Goal: Use online tool/utility: Utilize a website feature to perform a specific function

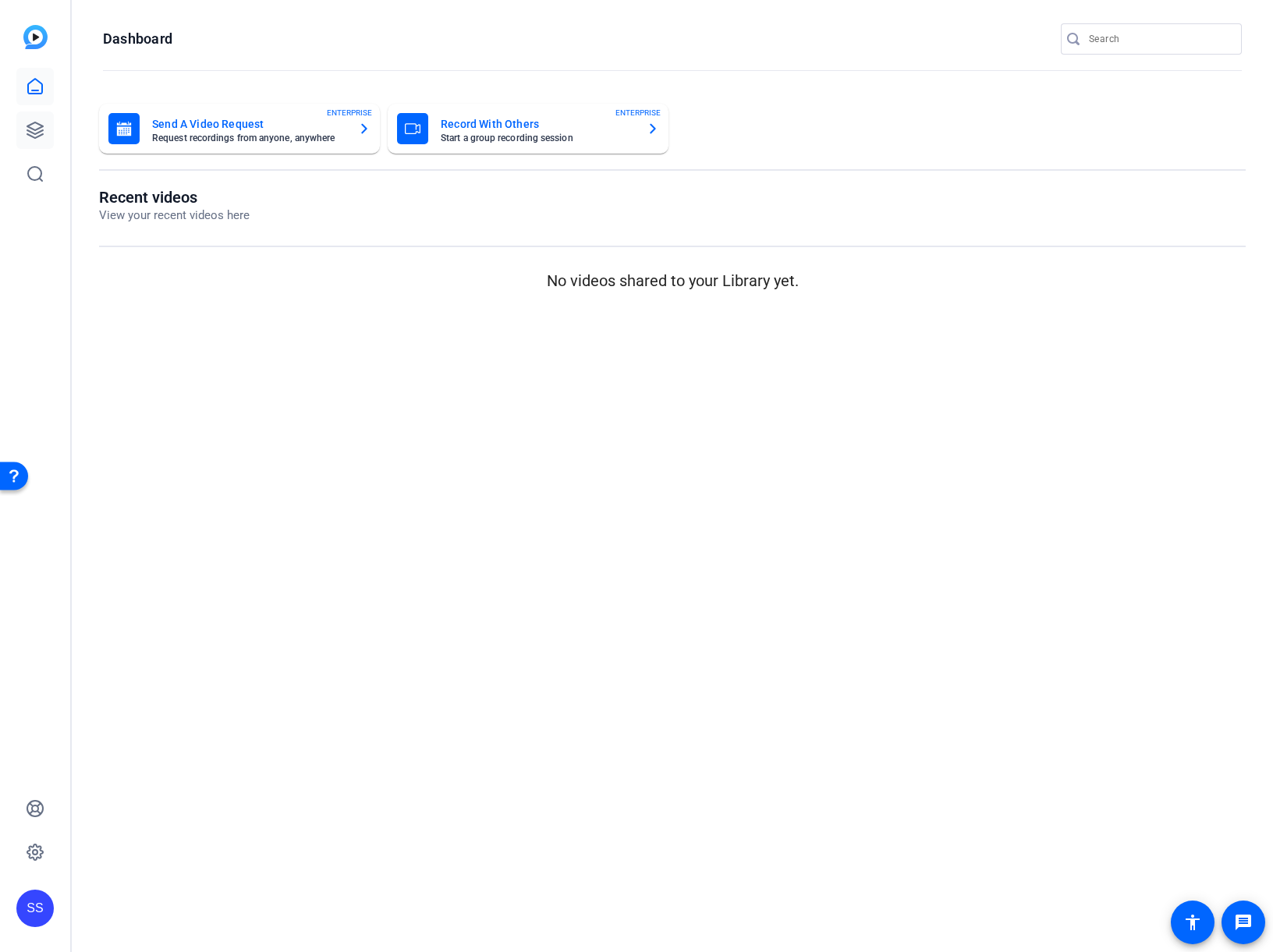
click at [35, 132] on icon at bounding box center [35, 130] width 18 height 18
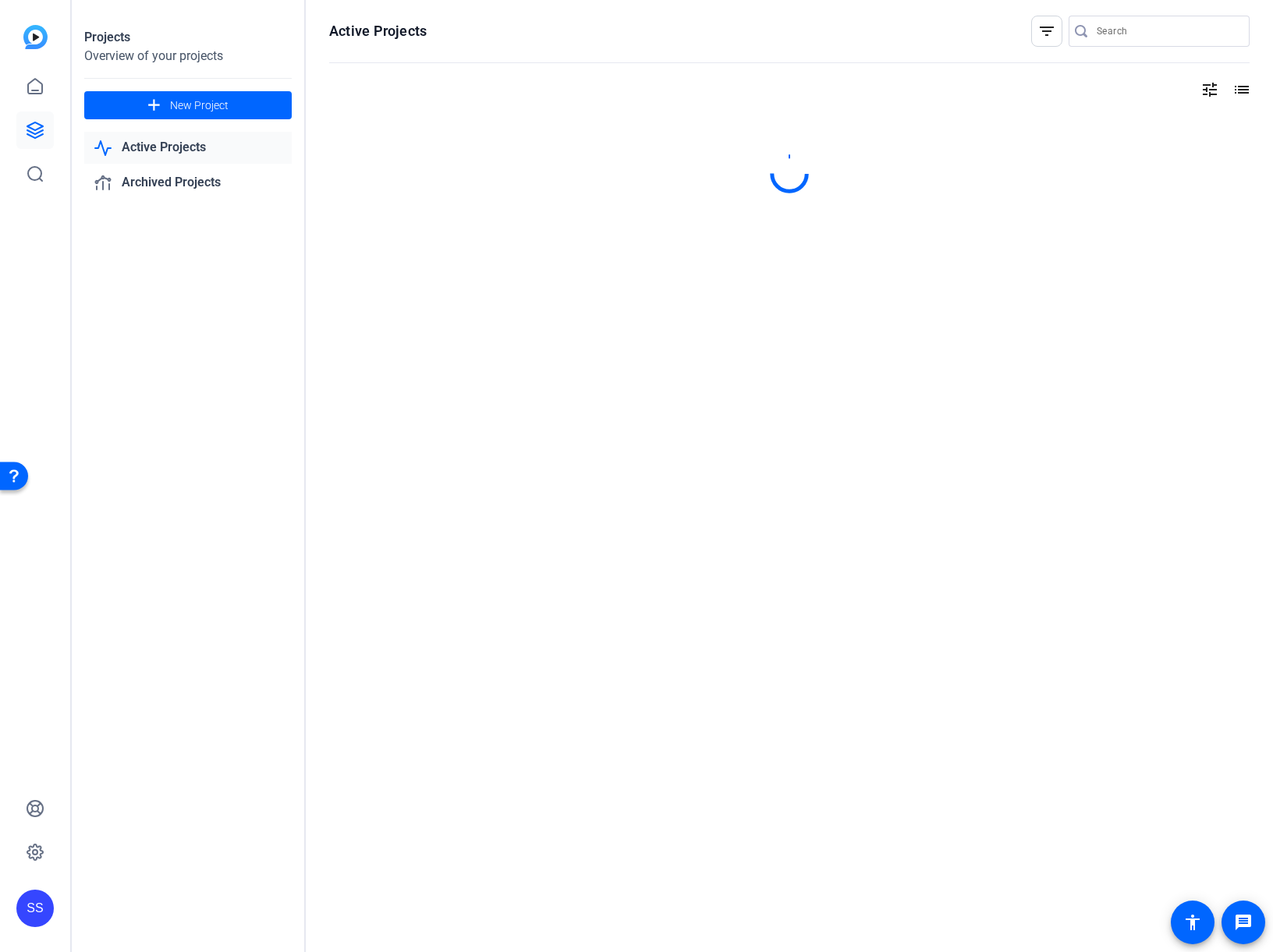
click at [149, 146] on link "Active Projects" at bounding box center [188, 147] width 208 height 32
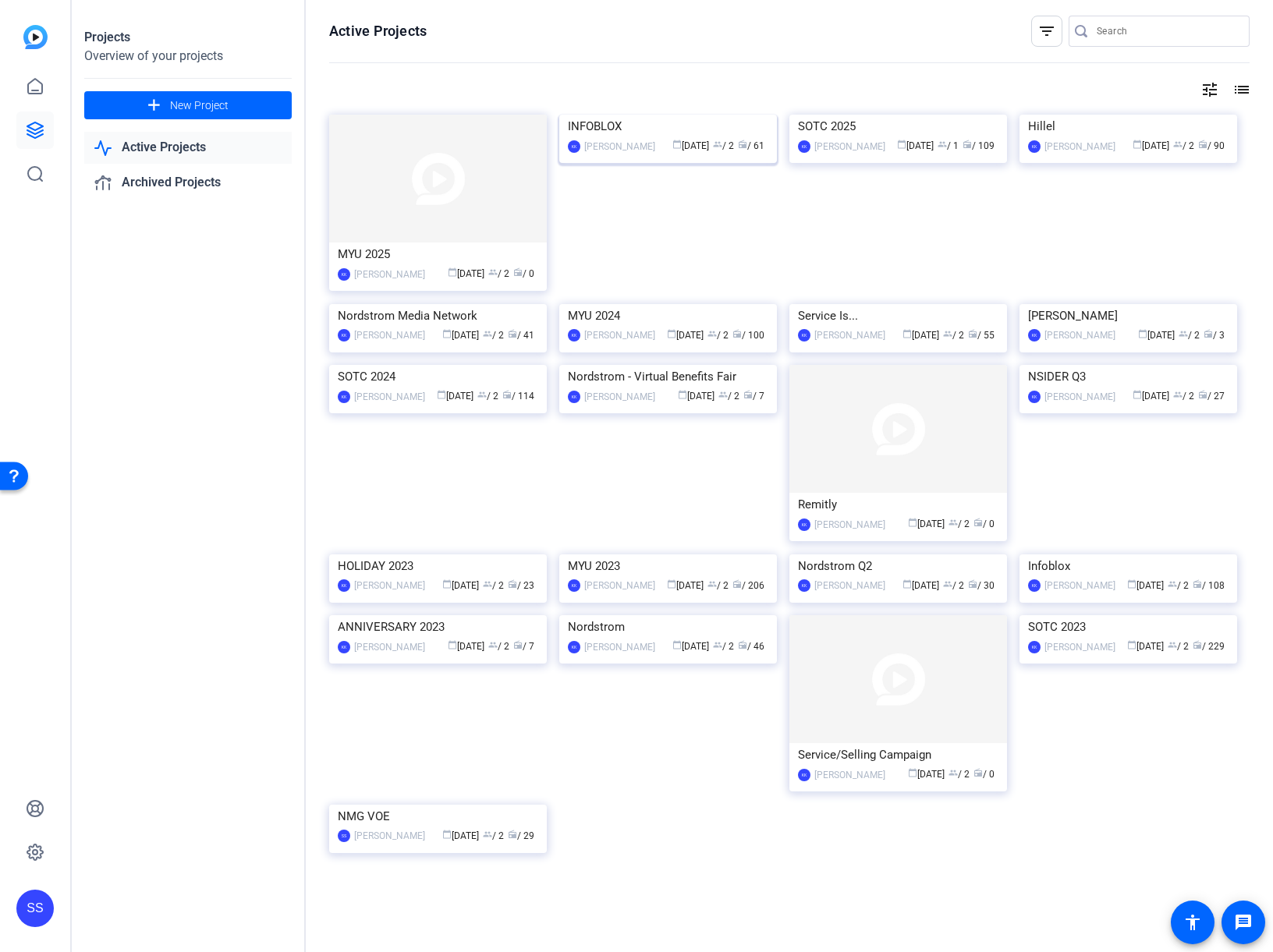
click at [691, 138] on div "INFOBLOX" at bounding box center [668, 126] width 201 height 24
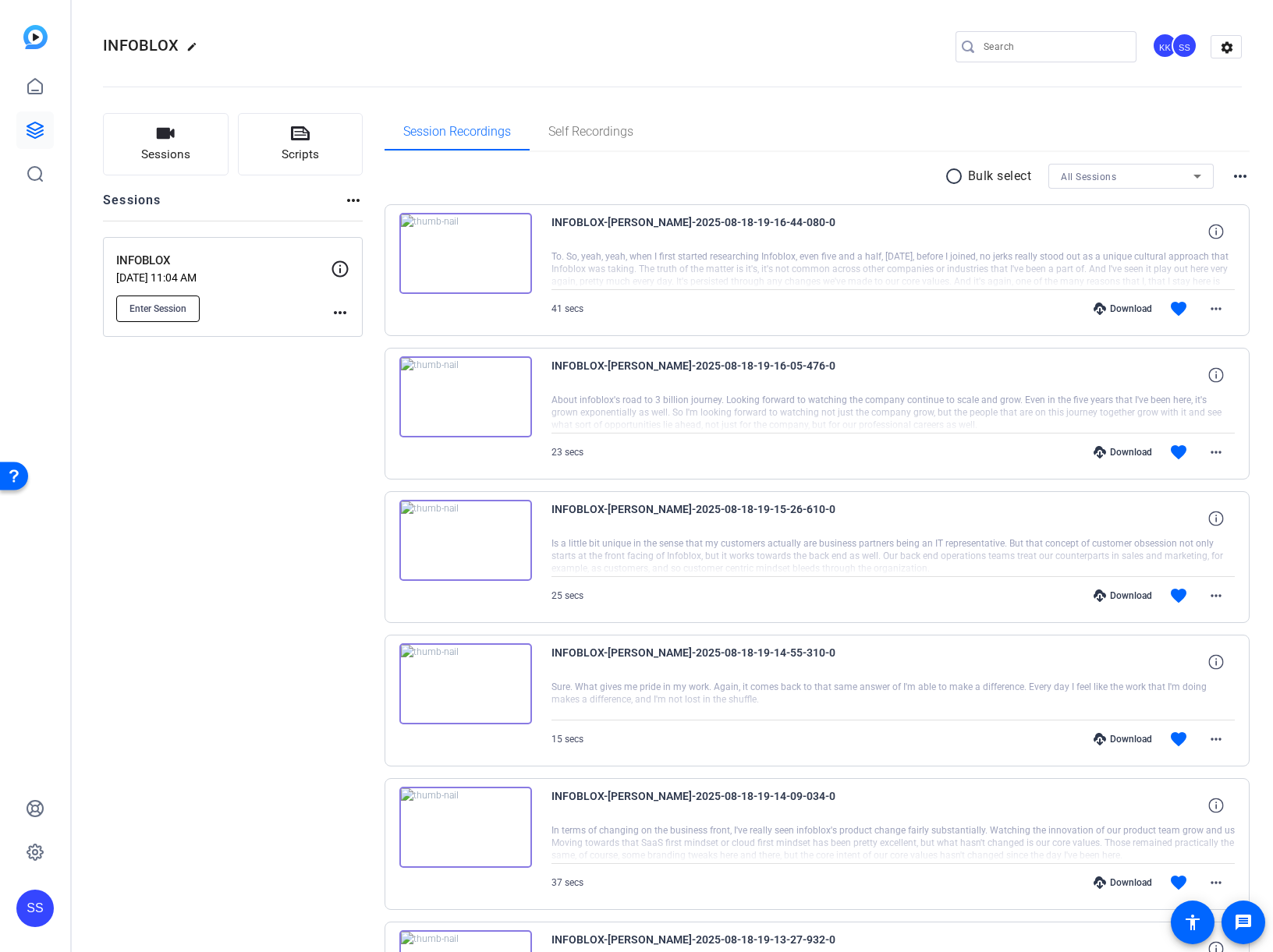
click at [184, 310] on span "Enter Session" at bounding box center [158, 308] width 57 height 13
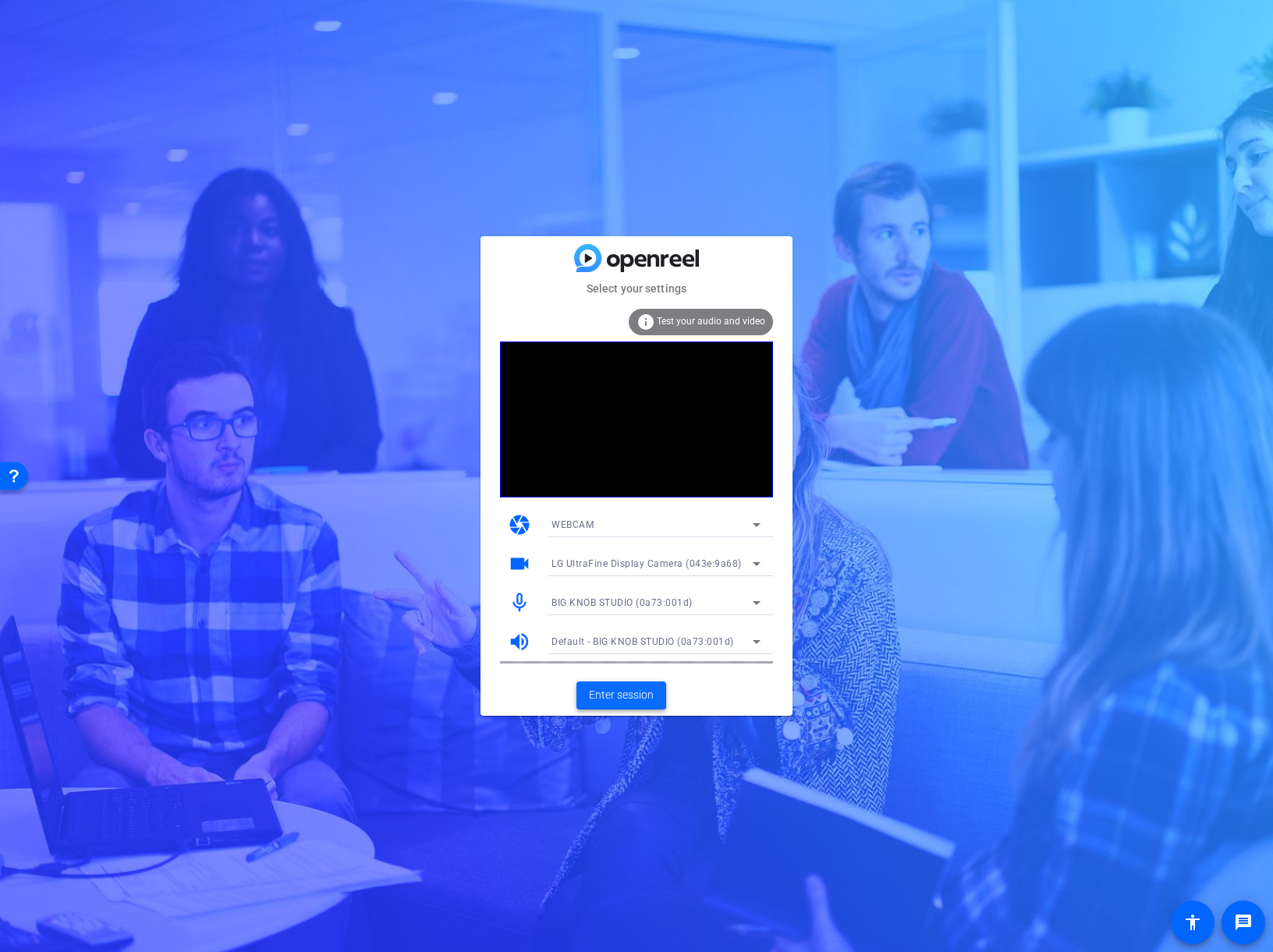
click at [640, 699] on span "Enter session" at bounding box center [621, 695] width 65 height 16
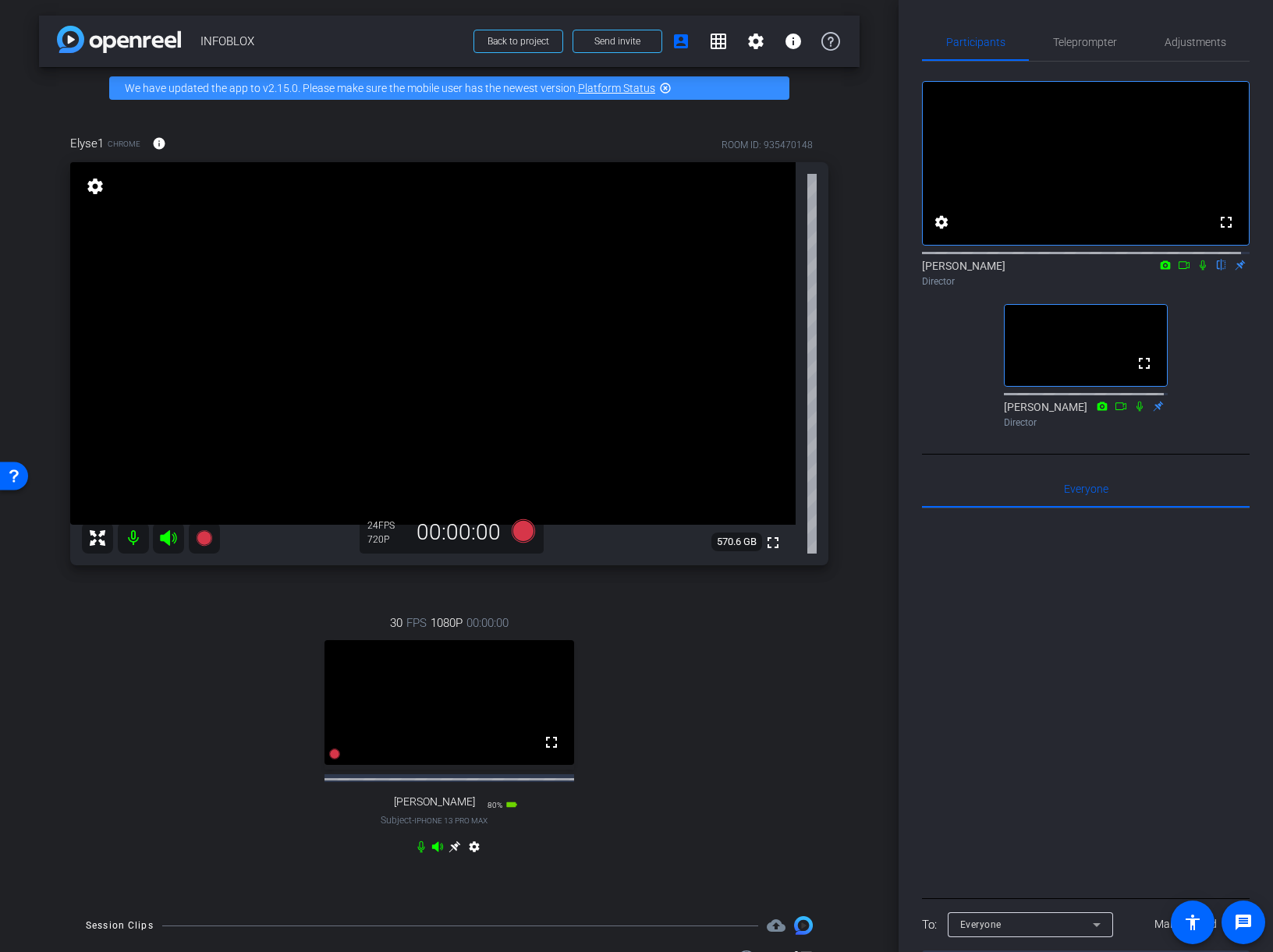
click at [433, 851] on icon at bounding box center [438, 846] width 11 height 10
click at [452, 853] on icon at bounding box center [454, 847] width 12 height 12
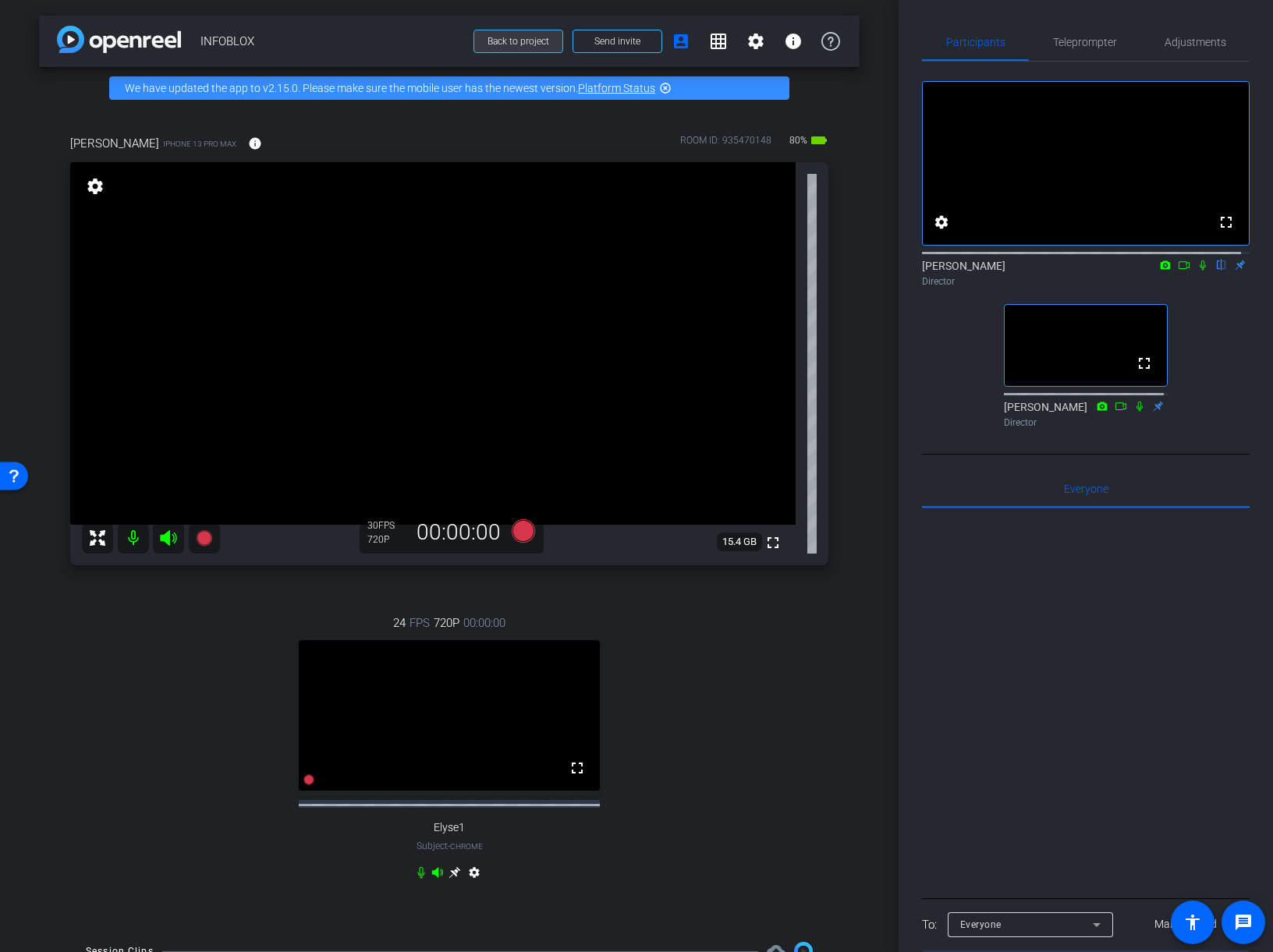
click at [507, 38] on span "Back to project" at bounding box center [517, 41] width 61 height 11
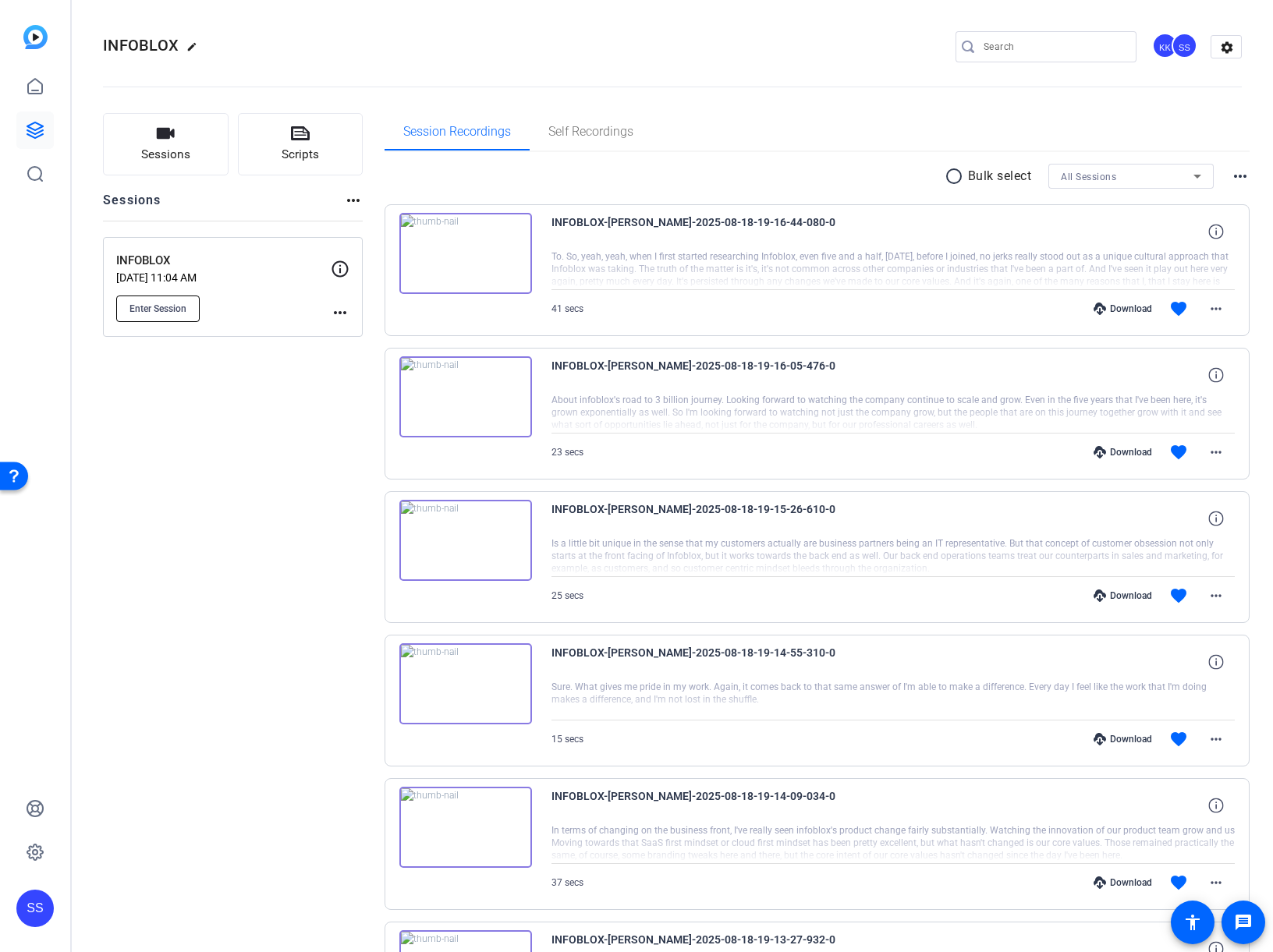
click at [161, 307] on span "Enter Session" at bounding box center [158, 308] width 57 height 13
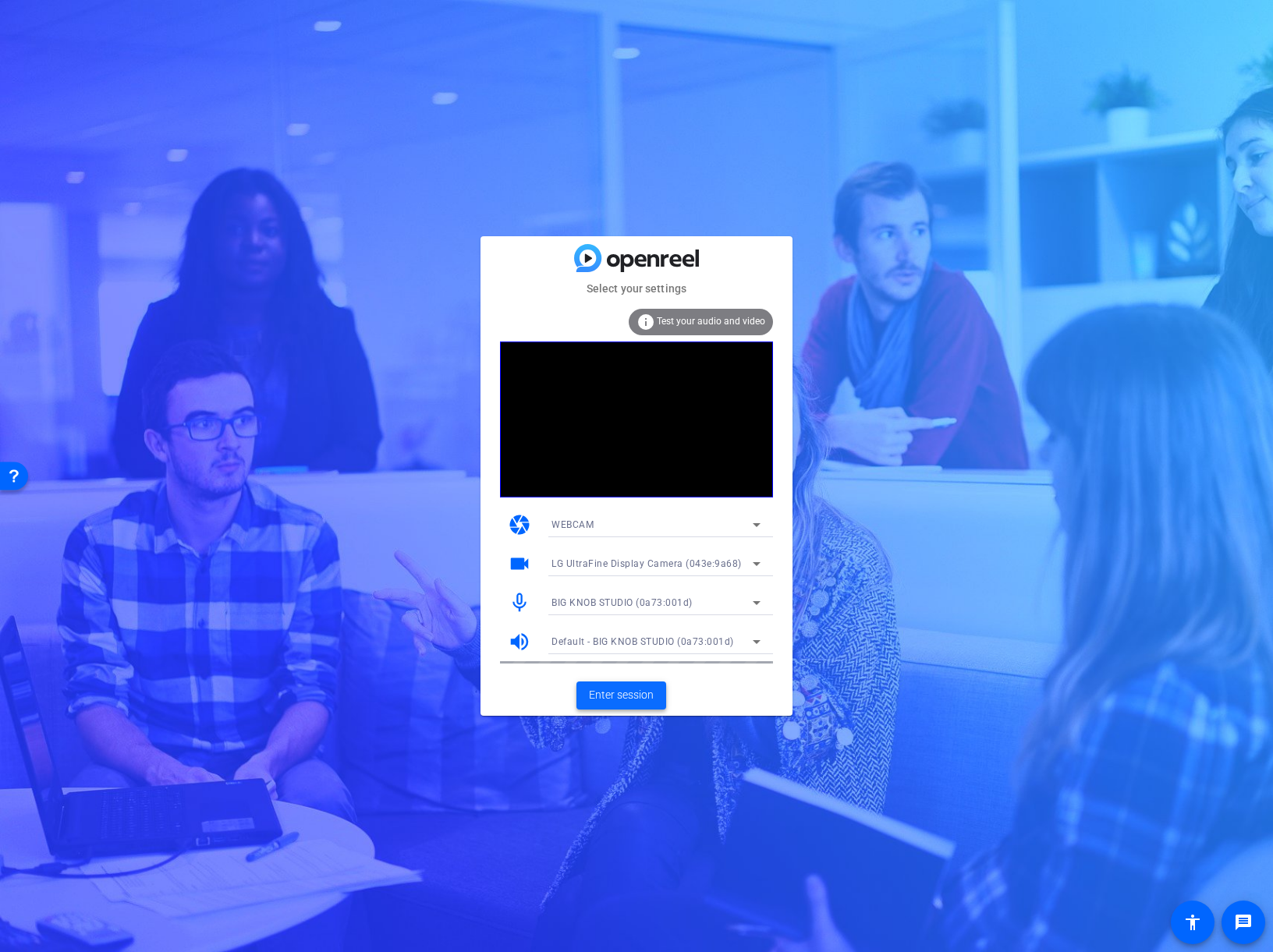
click at [626, 692] on span "Enter session" at bounding box center [621, 695] width 65 height 16
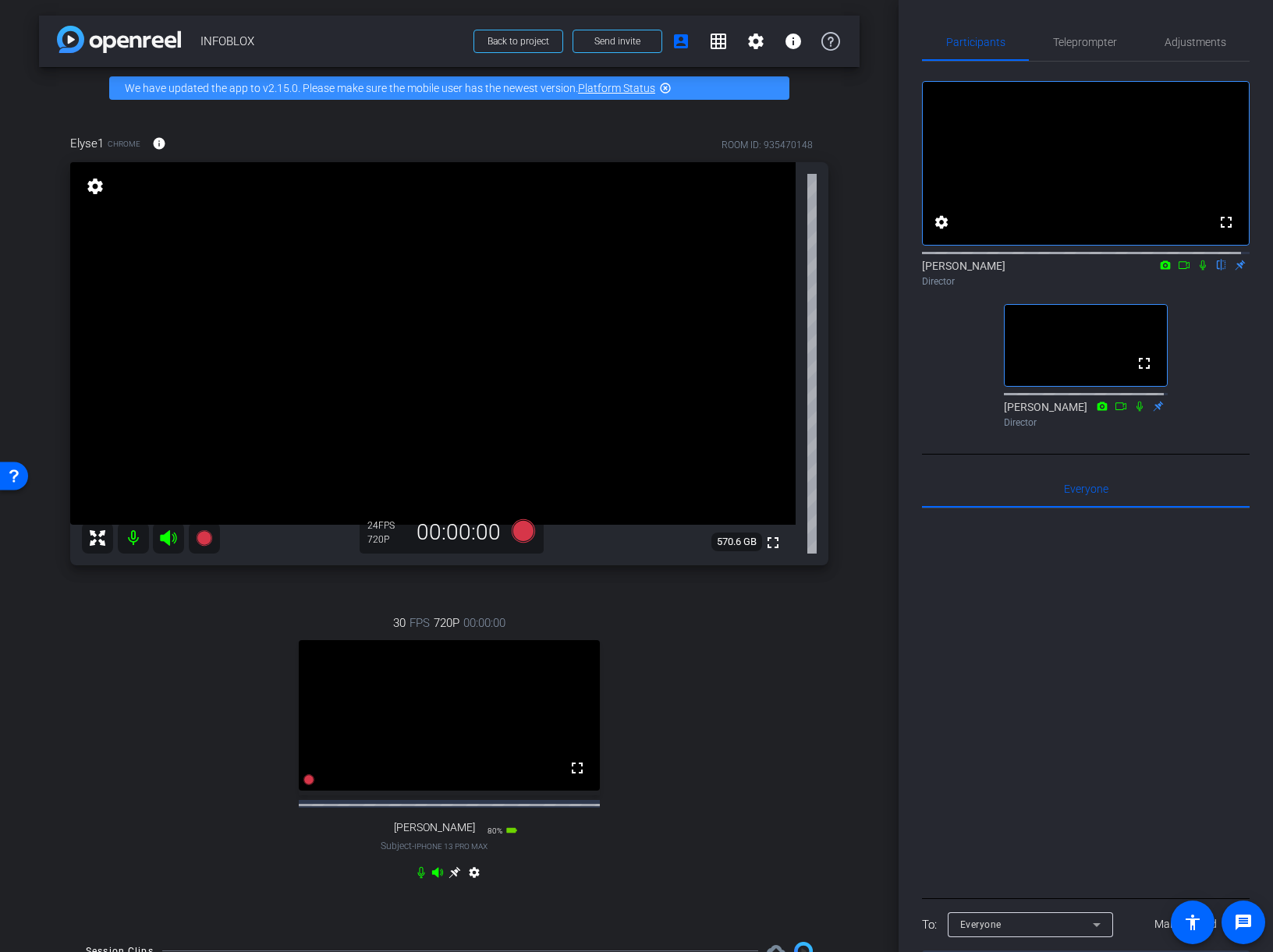
click at [452, 879] on icon at bounding box center [455, 872] width 13 height 13
click at [239, 42] on span "INFOBLOX" at bounding box center [332, 41] width 264 height 31
click at [498, 38] on span "Back to project" at bounding box center [517, 41] width 61 height 11
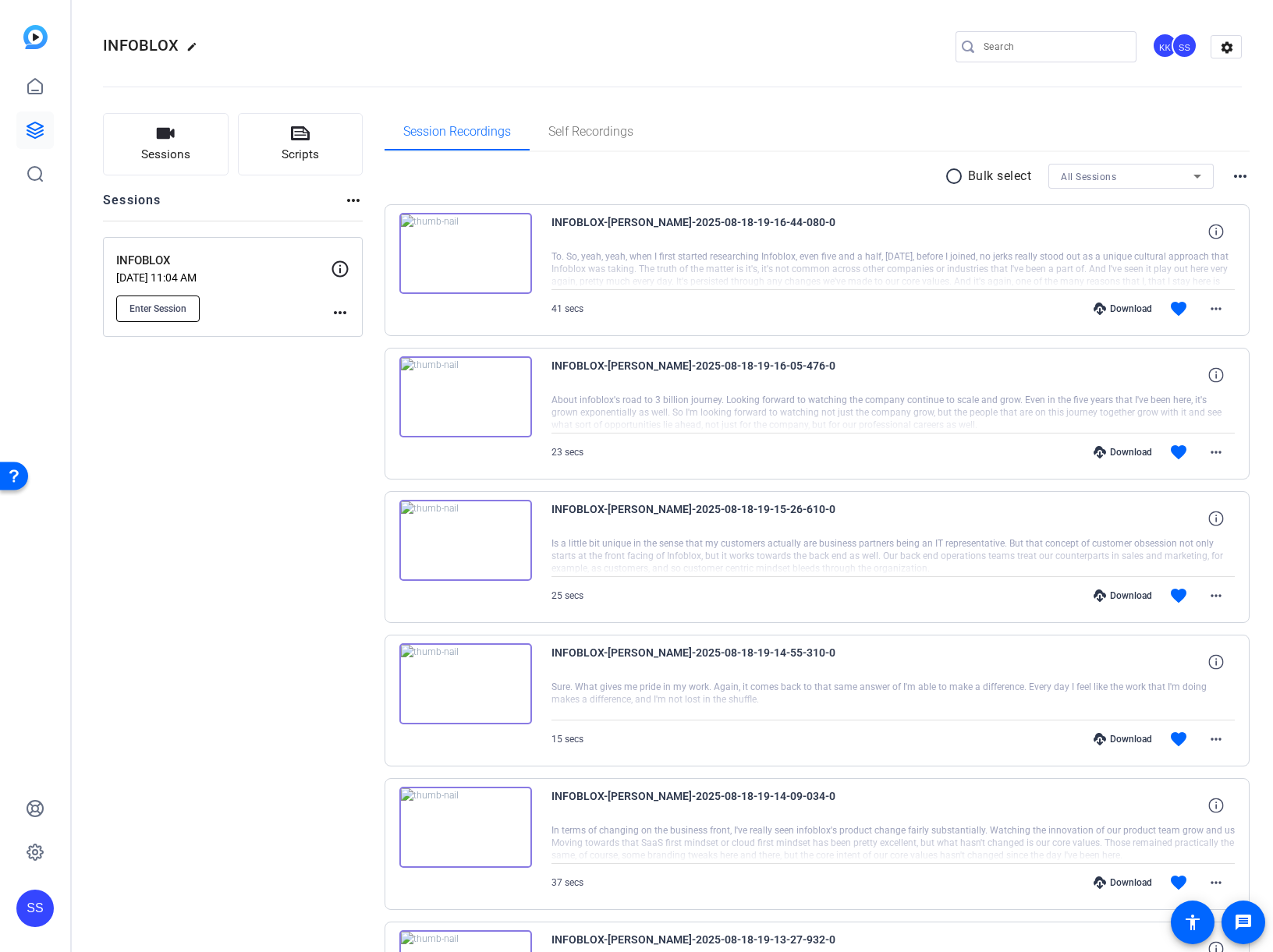
click at [154, 314] on button "Enter Session" at bounding box center [158, 308] width 83 height 27
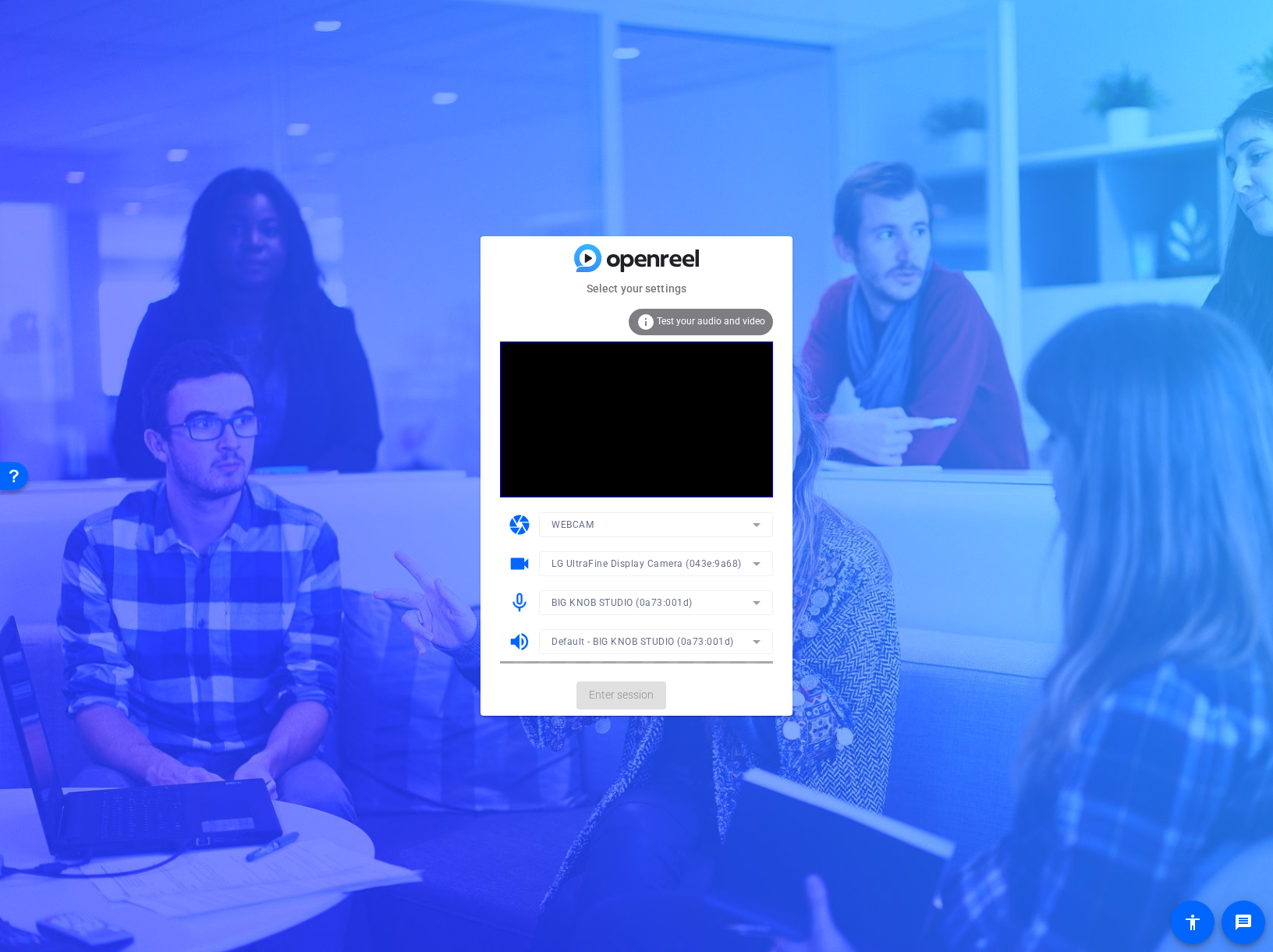
click at [720, 606] on mat-form-field "BIG KNOB STUDIO (0a73:001d)" at bounding box center [655, 602] width 234 height 25
click at [718, 603] on mat-form-field "BIG KNOB STUDIO (0a73:001d)" at bounding box center [655, 602] width 234 height 25
click at [754, 598] on icon at bounding box center [756, 602] width 18 height 18
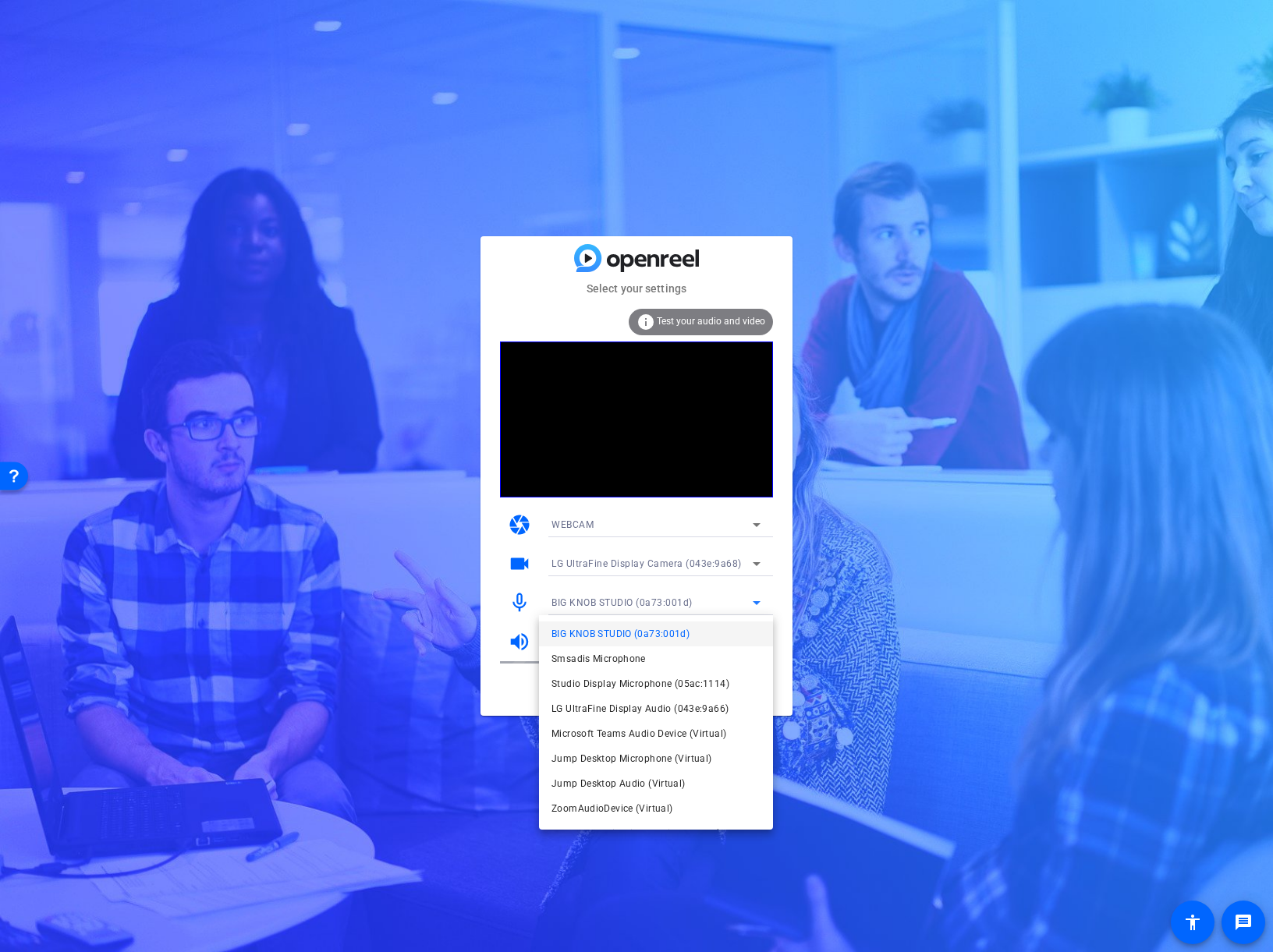
click at [754, 598] on div at bounding box center [636, 476] width 1273 height 952
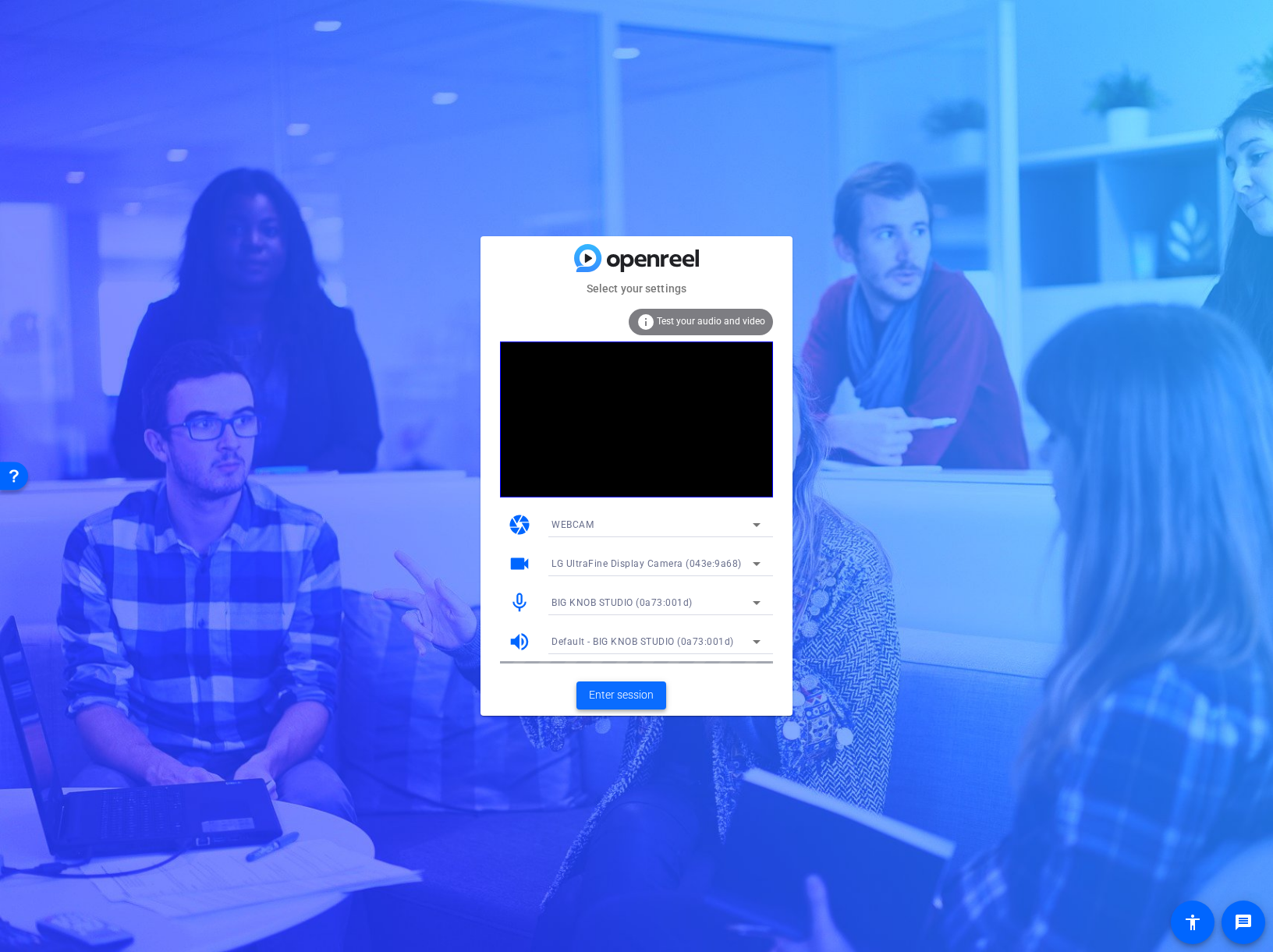
click at [625, 697] on span "Enter session" at bounding box center [621, 695] width 65 height 16
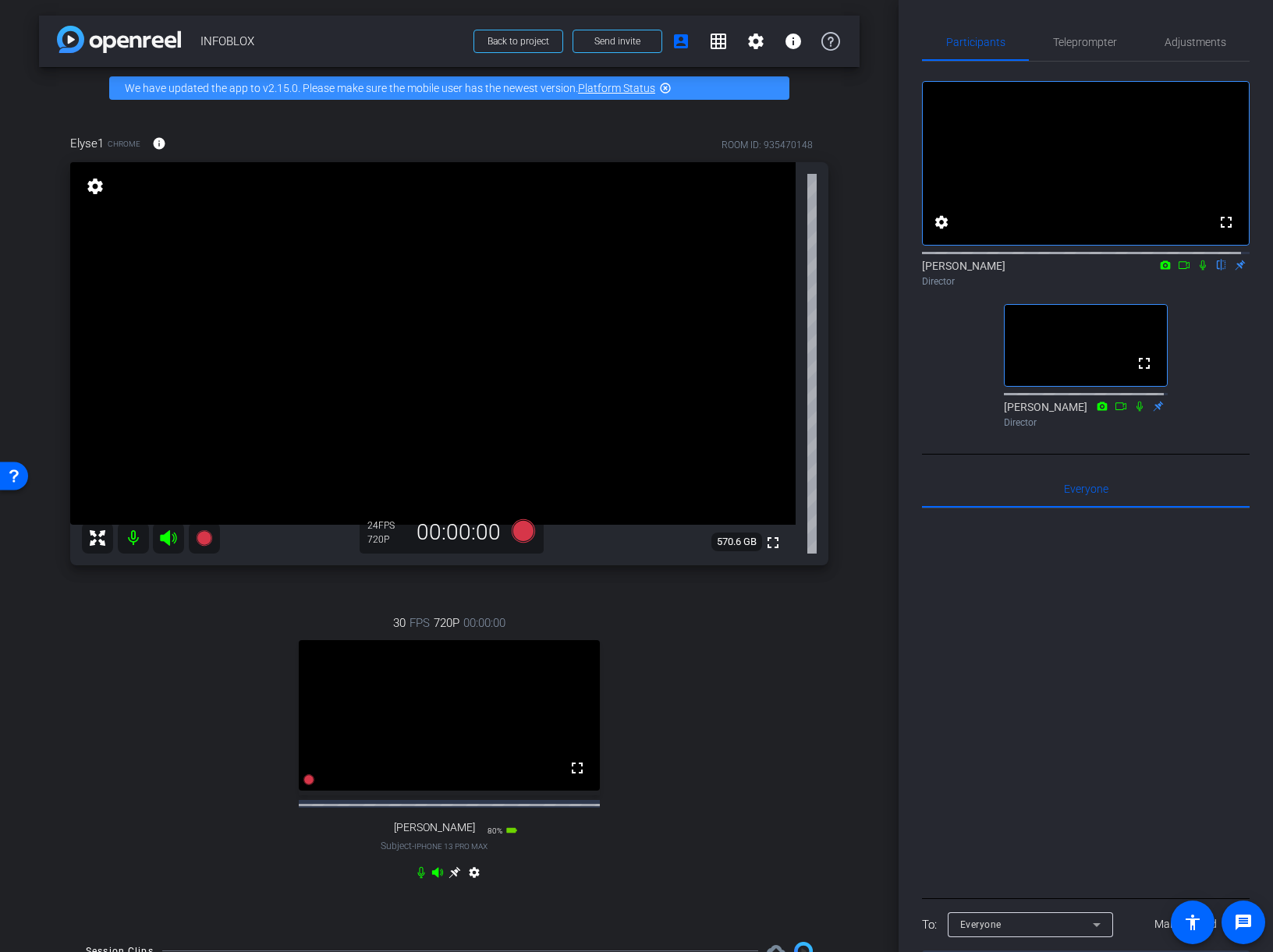
click at [1197, 270] on icon at bounding box center [1202, 265] width 13 height 11
click at [1199, 270] on icon at bounding box center [1202, 265] width 8 height 10
click at [531, 39] on span "Back to project" at bounding box center [517, 41] width 61 height 11
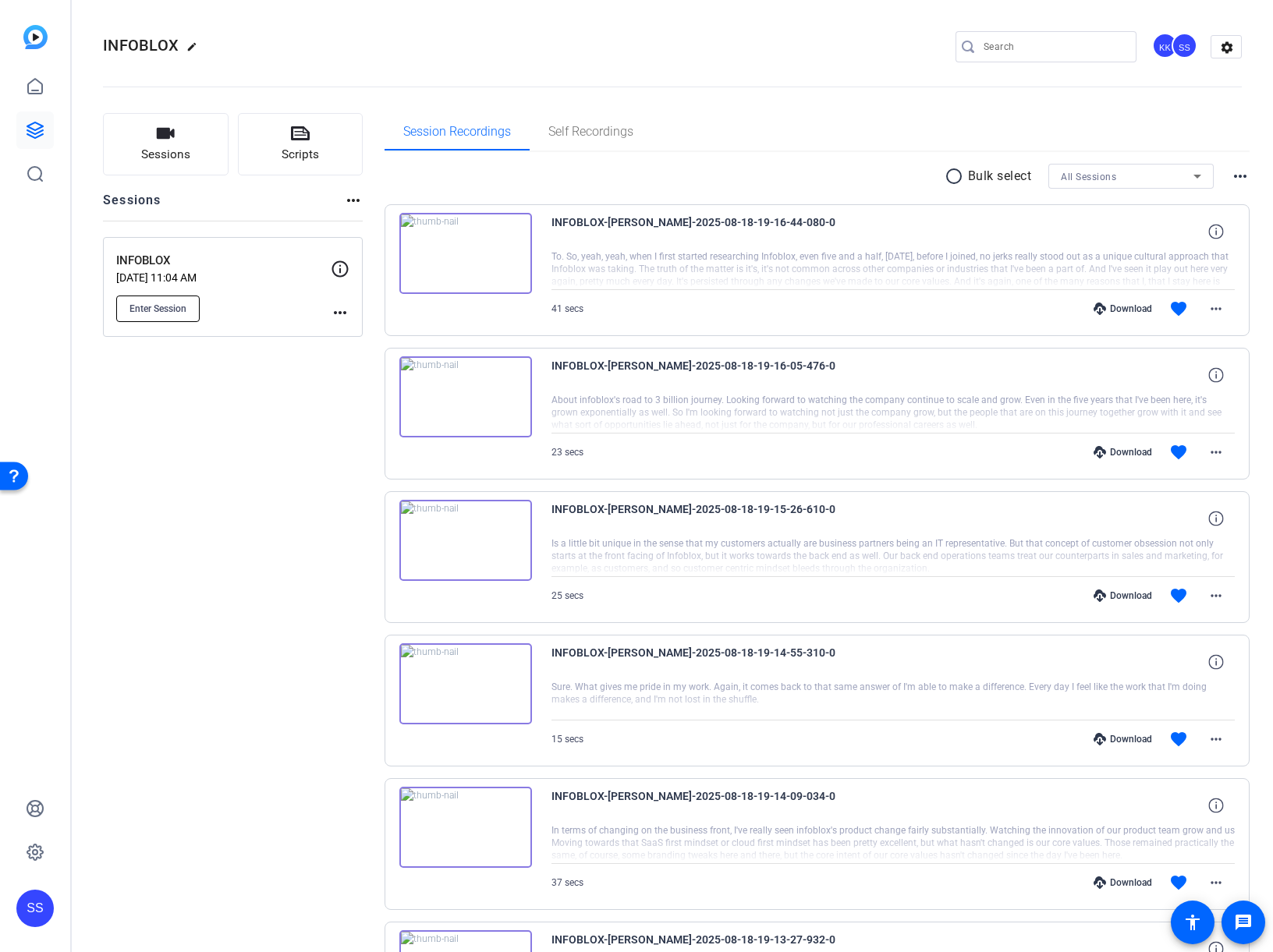
click at [160, 307] on span "Enter Session" at bounding box center [158, 308] width 57 height 13
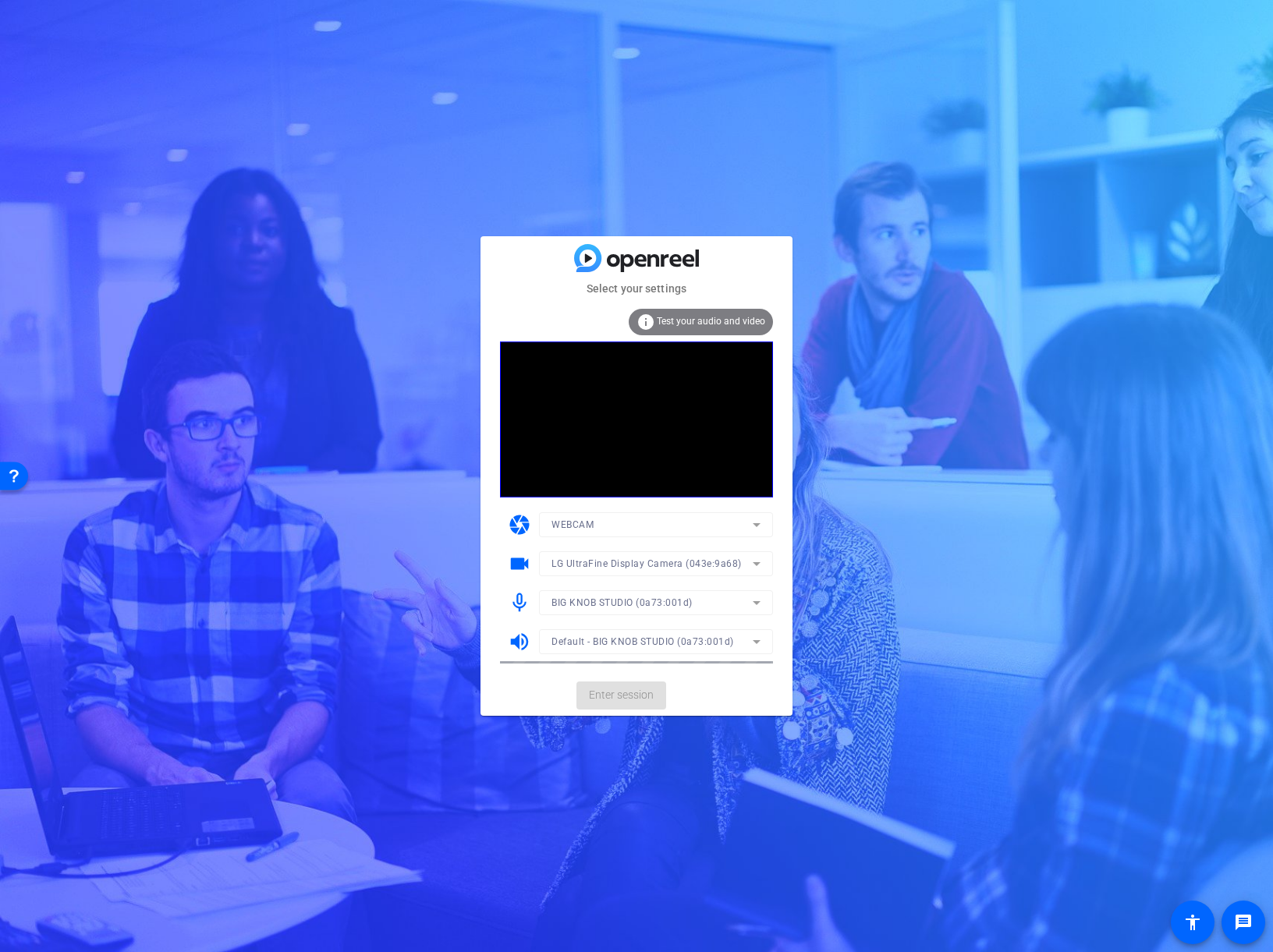
click at [717, 600] on mat-form-field "BIG KNOB STUDIO (0a73:001d)" at bounding box center [655, 602] width 234 height 25
click at [753, 600] on icon at bounding box center [756, 602] width 18 height 18
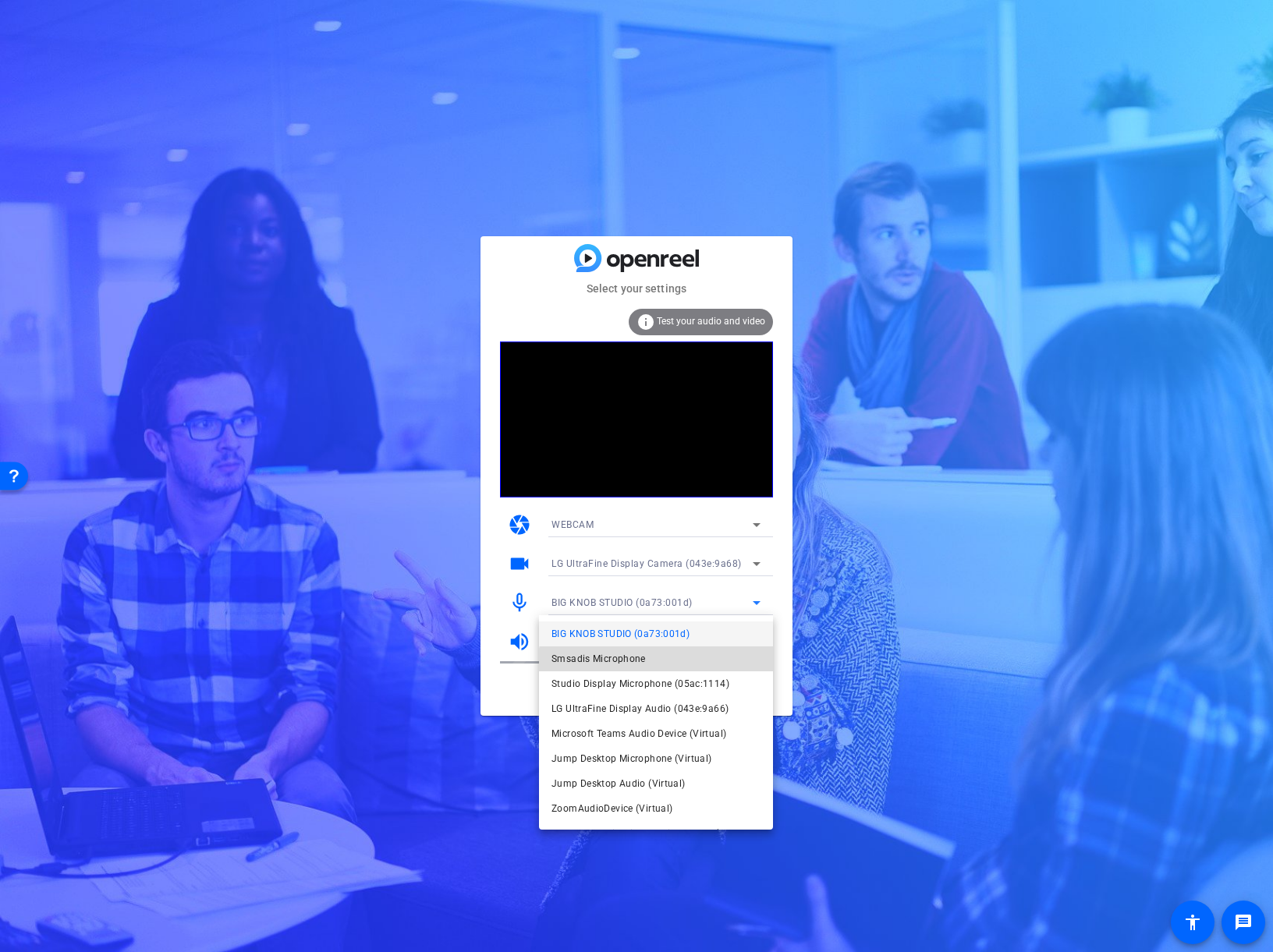
click at [664, 663] on mat-option "Smsadis Microphone" at bounding box center [655, 658] width 234 height 25
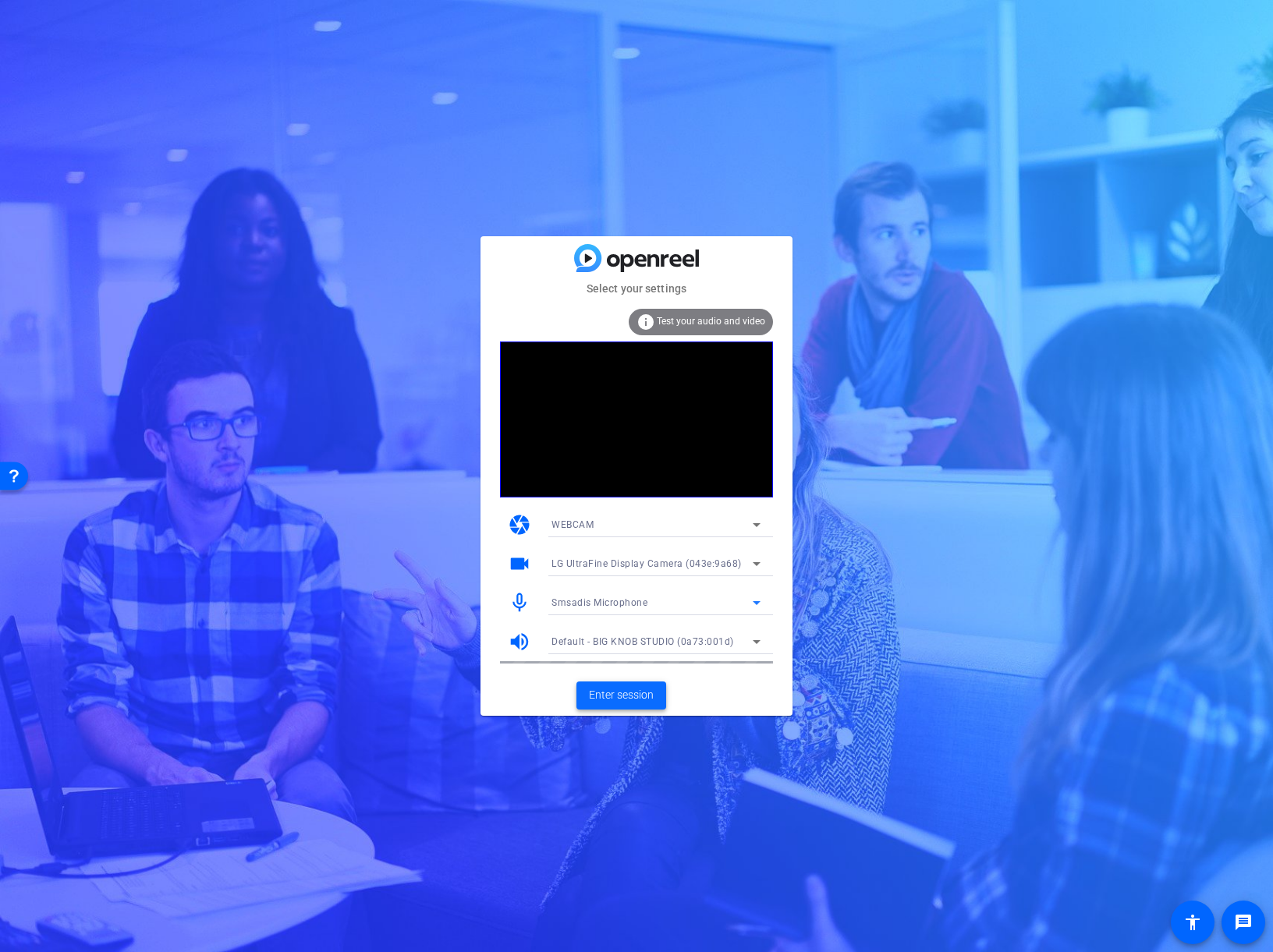
click at [635, 698] on span "Enter session" at bounding box center [621, 695] width 65 height 16
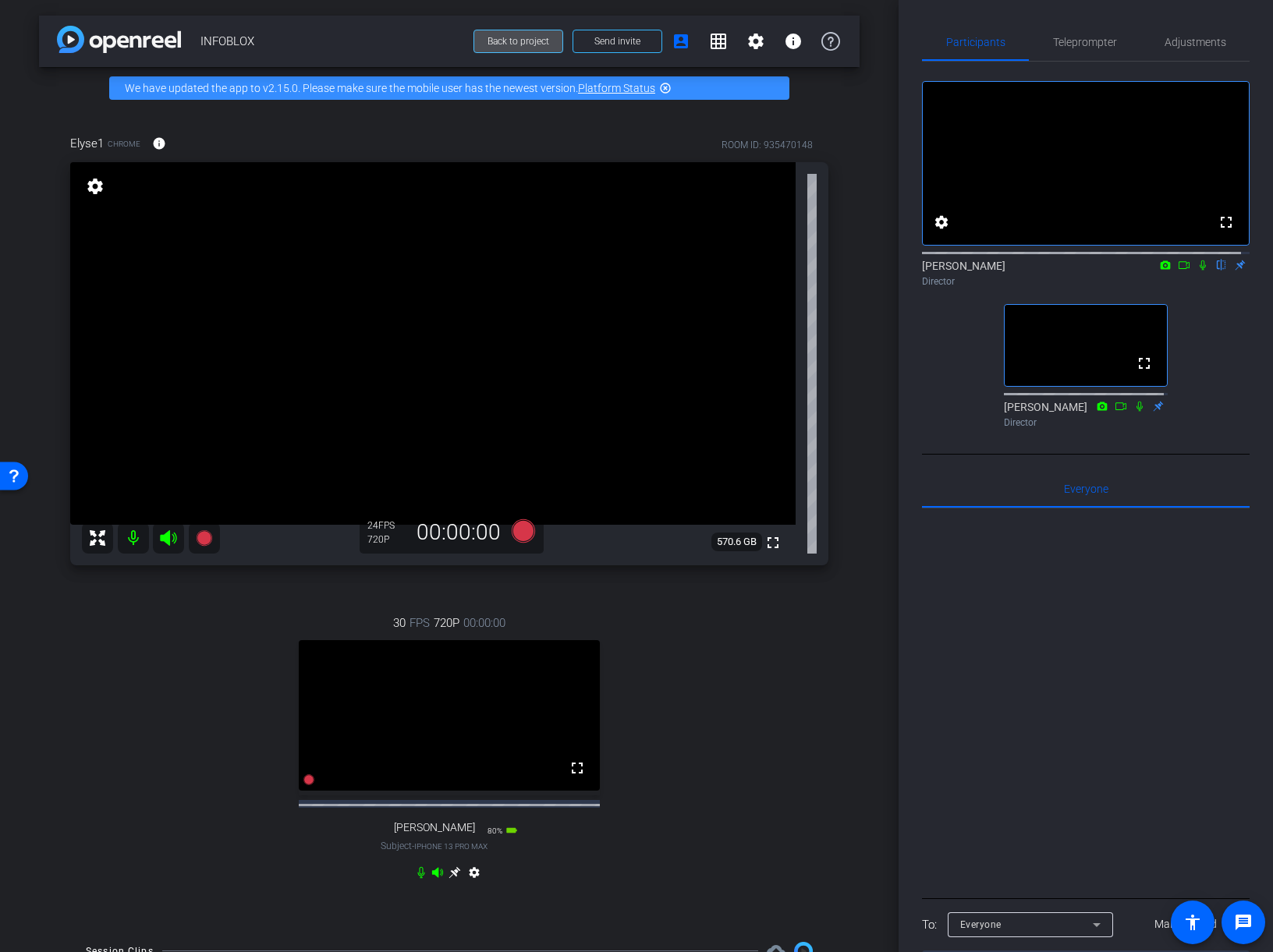
click at [489, 48] on span at bounding box center [518, 41] width 88 height 38
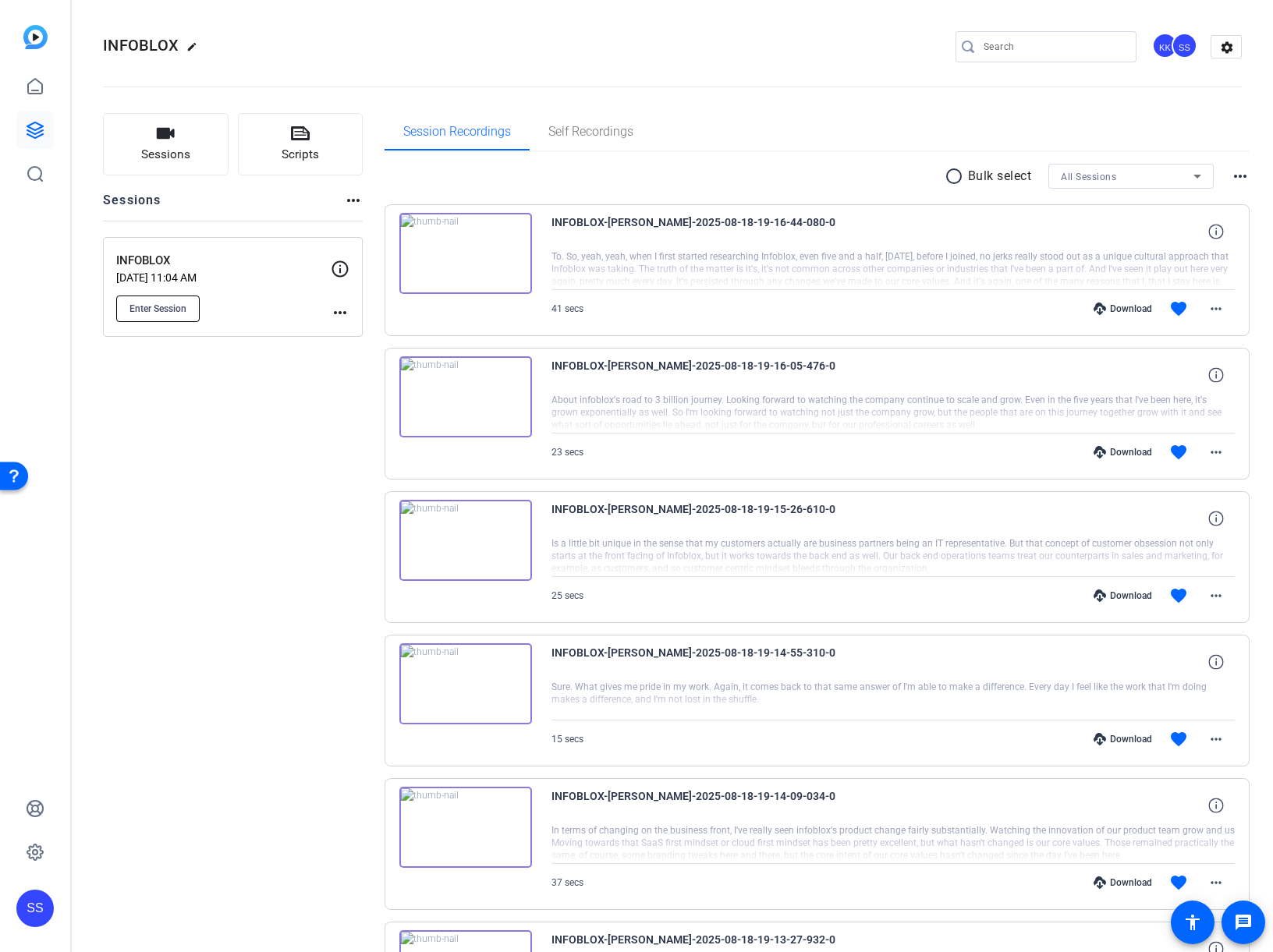
click at [187, 304] on button "Enter Session" at bounding box center [158, 308] width 83 height 27
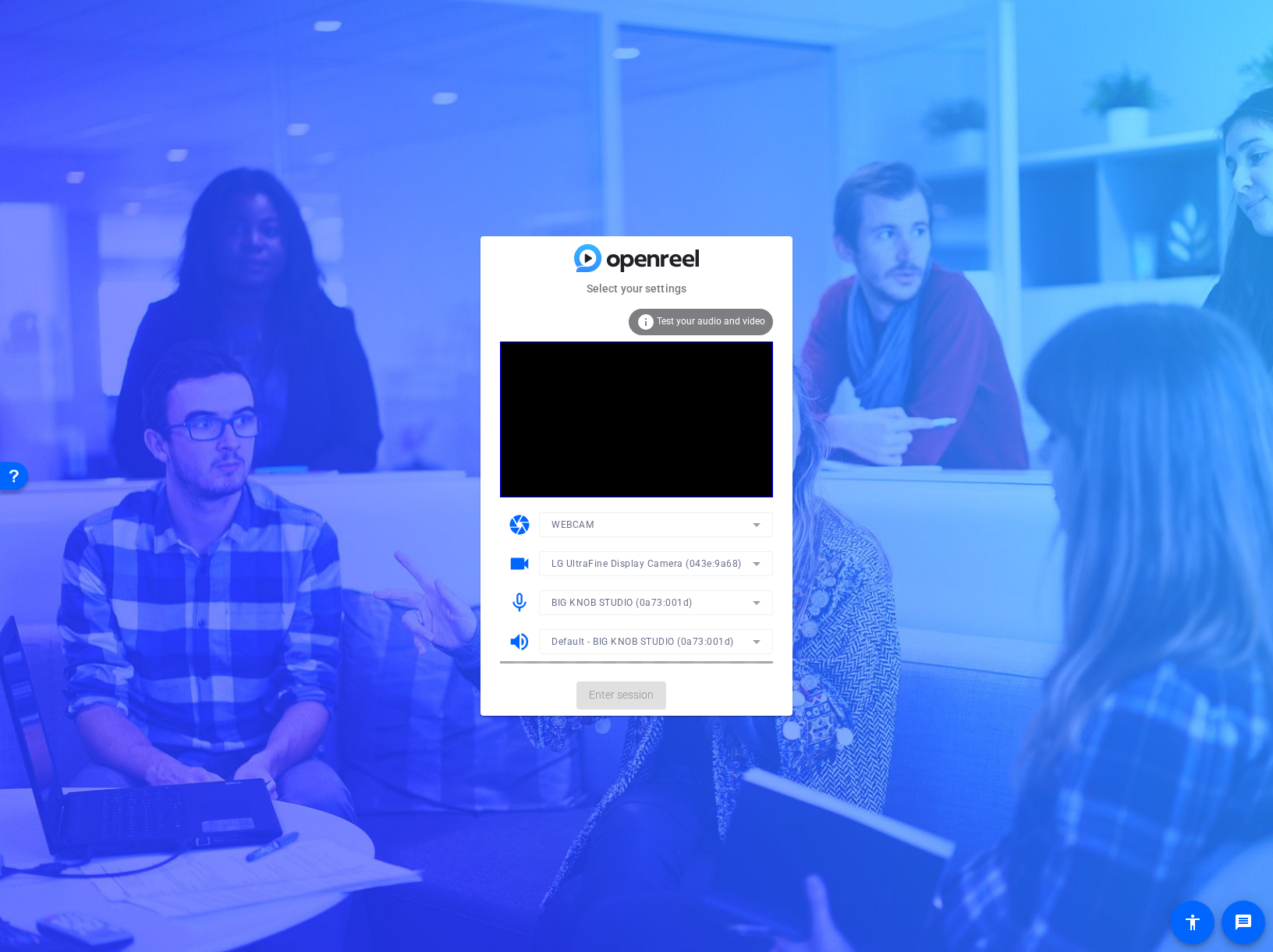
click at [750, 601] on mat-form-field "BIG KNOB STUDIO (0a73:001d)" at bounding box center [655, 602] width 234 height 25
click at [753, 601] on icon at bounding box center [756, 602] width 18 height 18
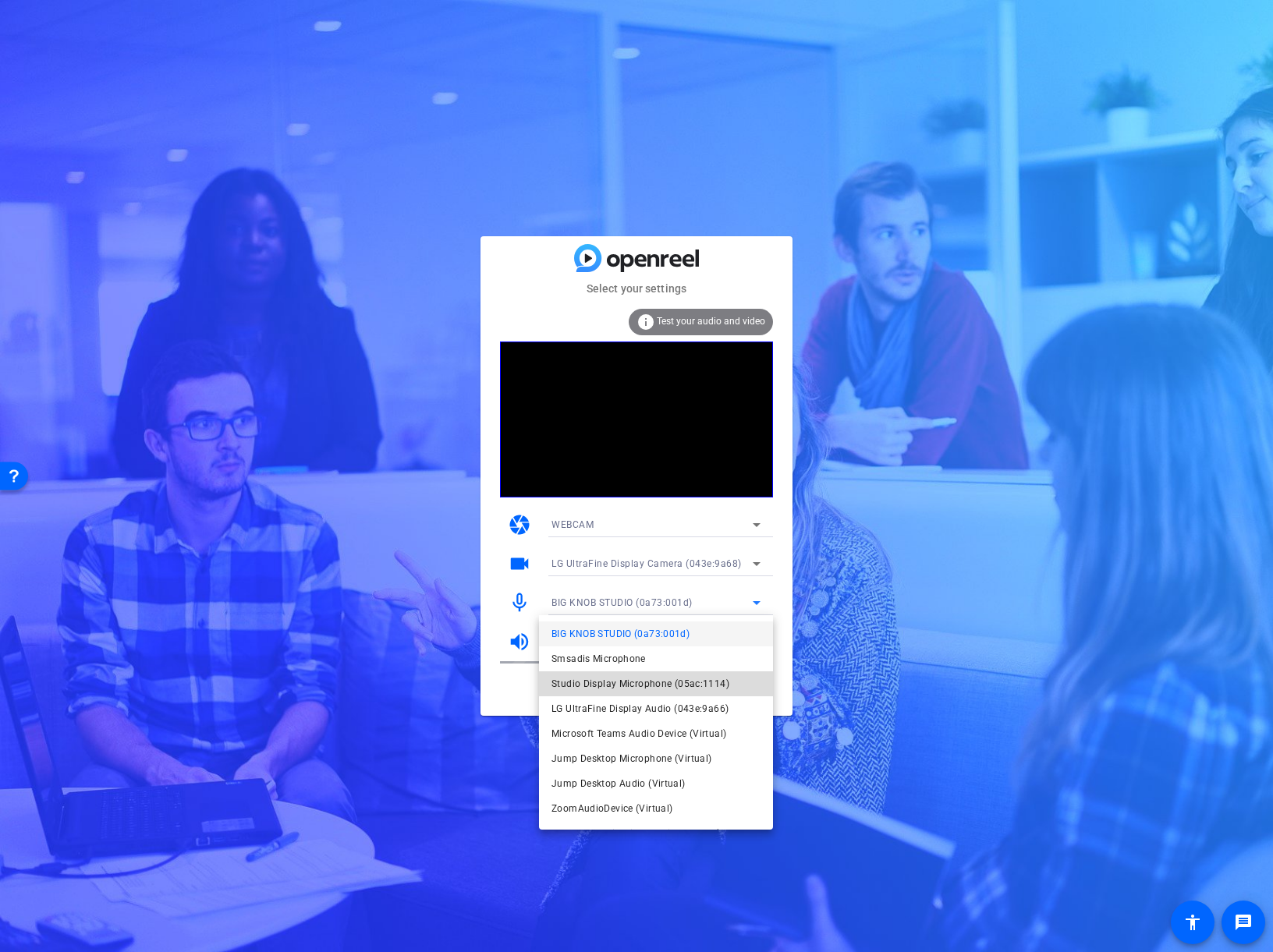
click at [700, 684] on span "Studio Display Microphone (05ac:1114)" at bounding box center [640, 684] width 178 height 18
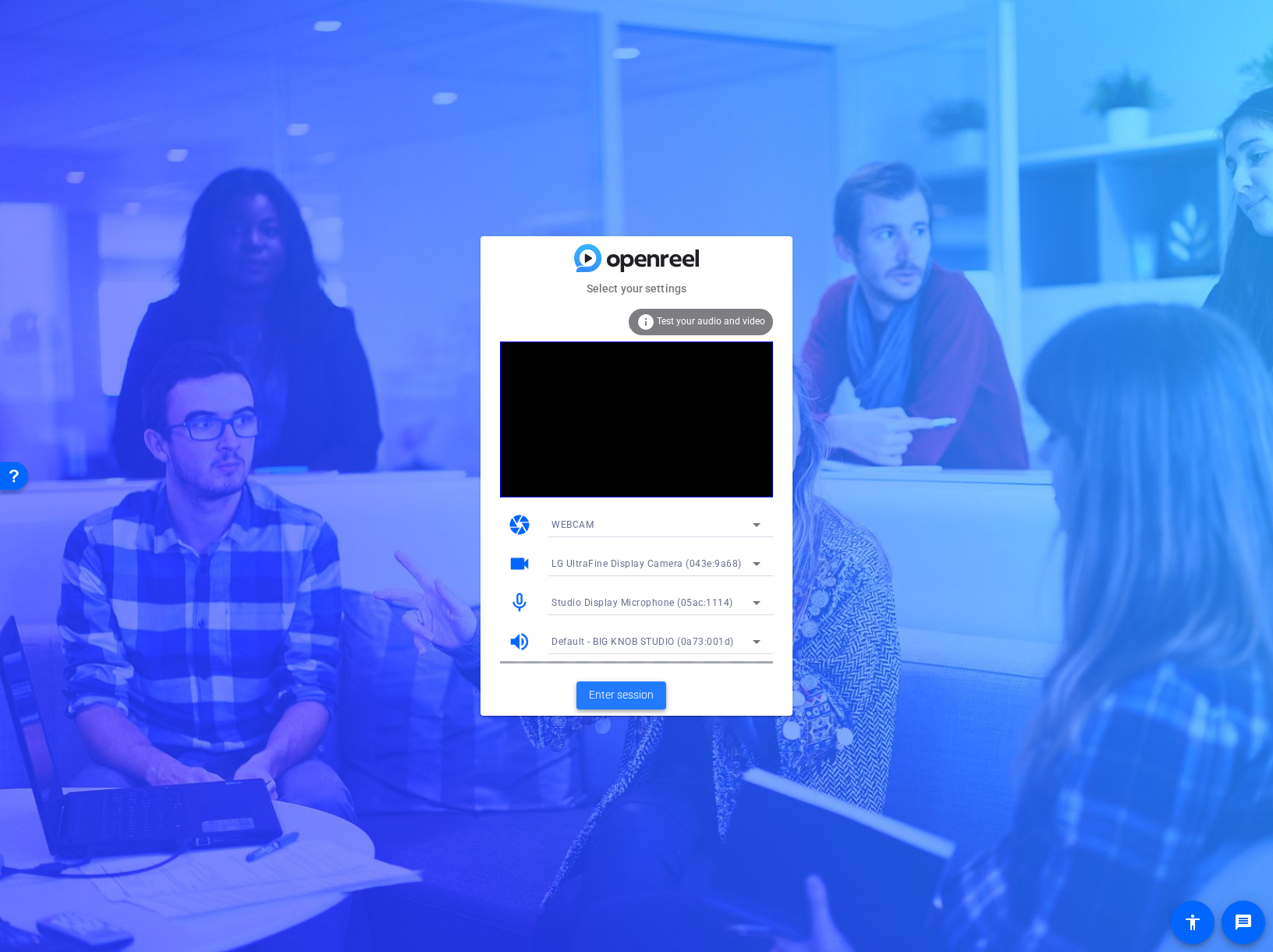
click at [627, 699] on span "Enter session" at bounding box center [621, 695] width 65 height 16
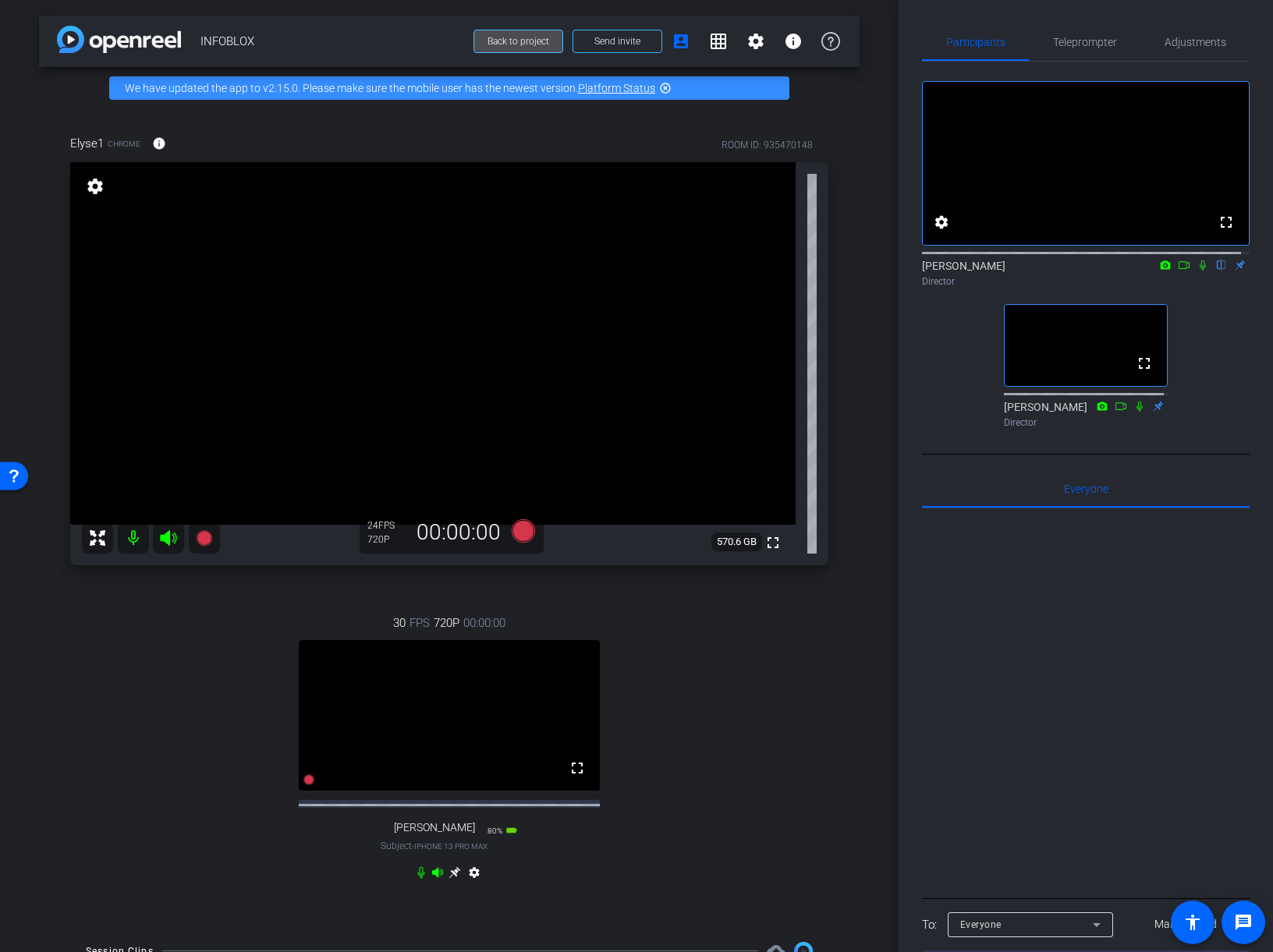
click at [513, 40] on span "Back to project" at bounding box center [517, 41] width 61 height 11
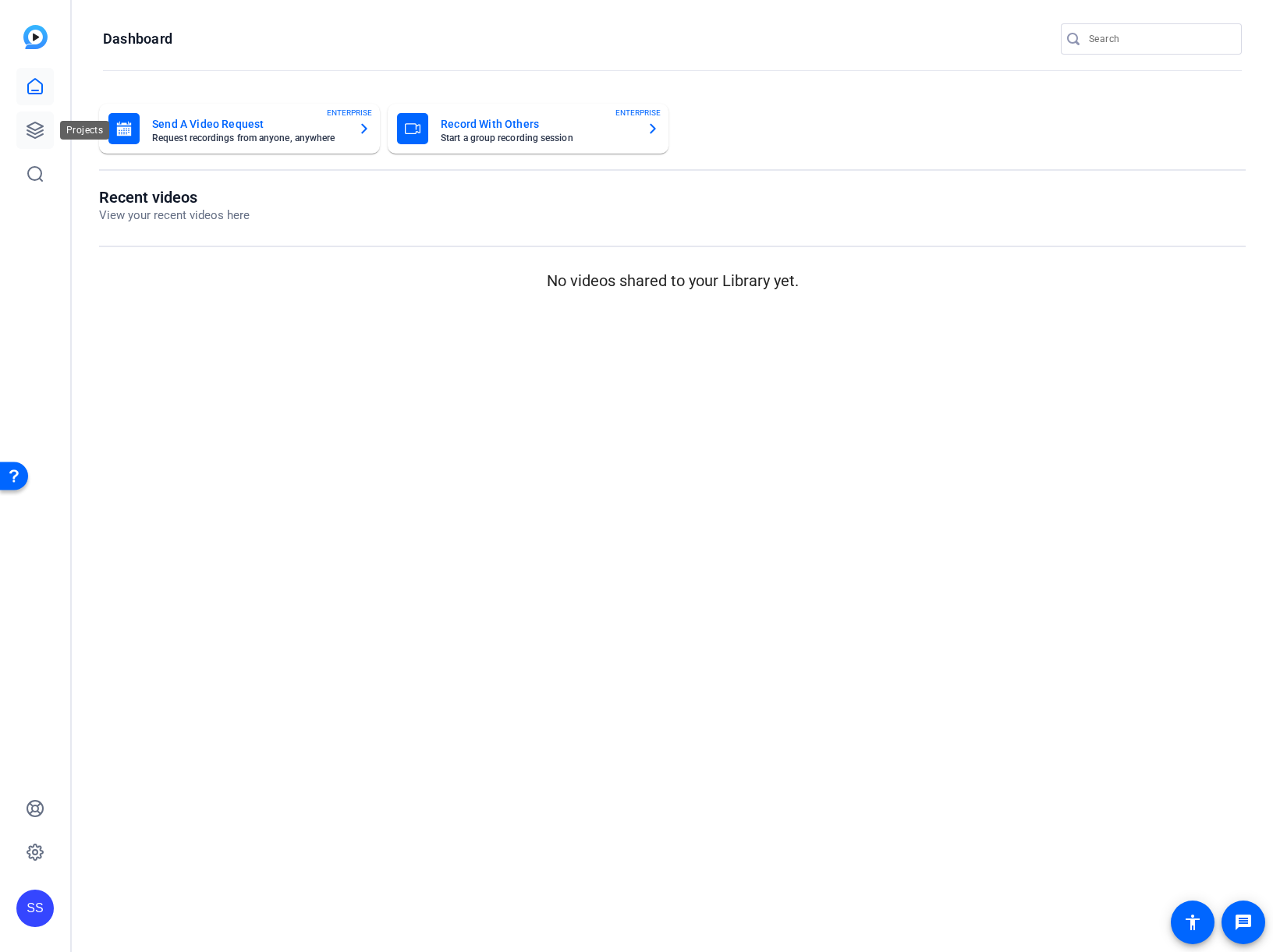
click at [34, 126] on icon at bounding box center [35, 130] width 18 height 18
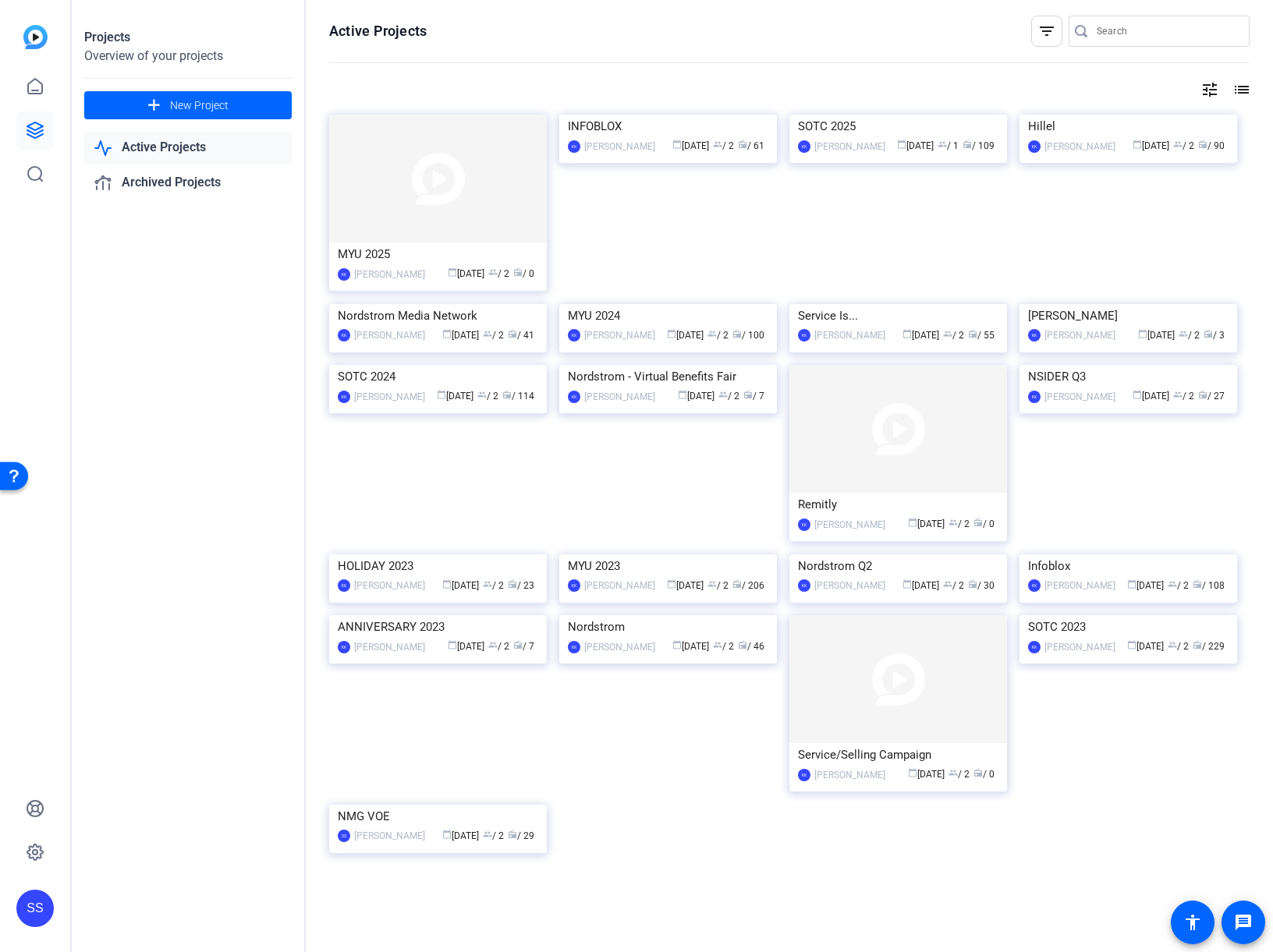
click at [229, 155] on link "Active Projects" at bounding box center [188, 147] width 208 height 32
click at [672, 138] on div "INFOBLOX" at bounding box center [668, 126] width 201 height 24
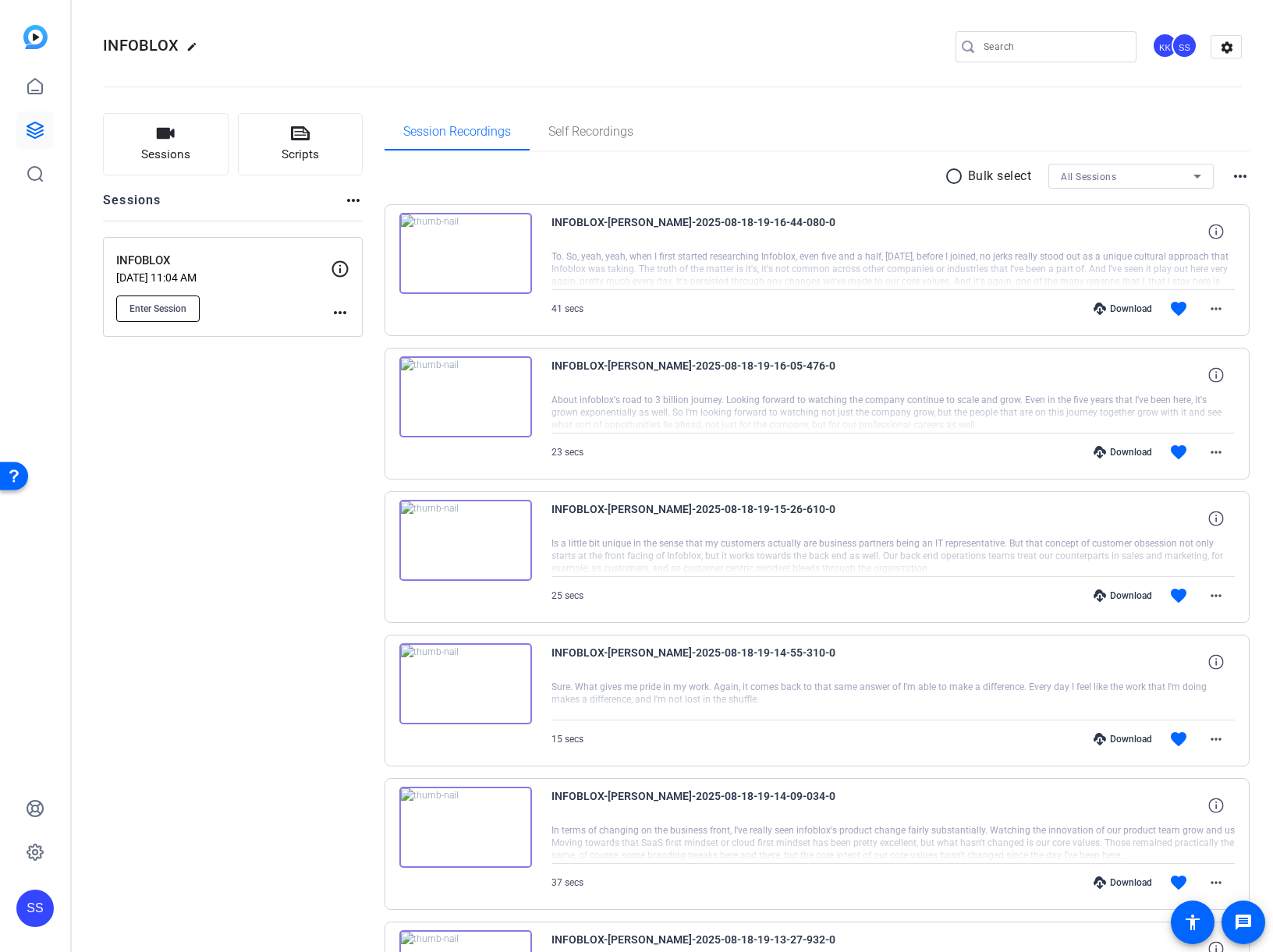
click at [187, 311] on span "Enter Session" at bounding box center [158, 308] width 57 height 13
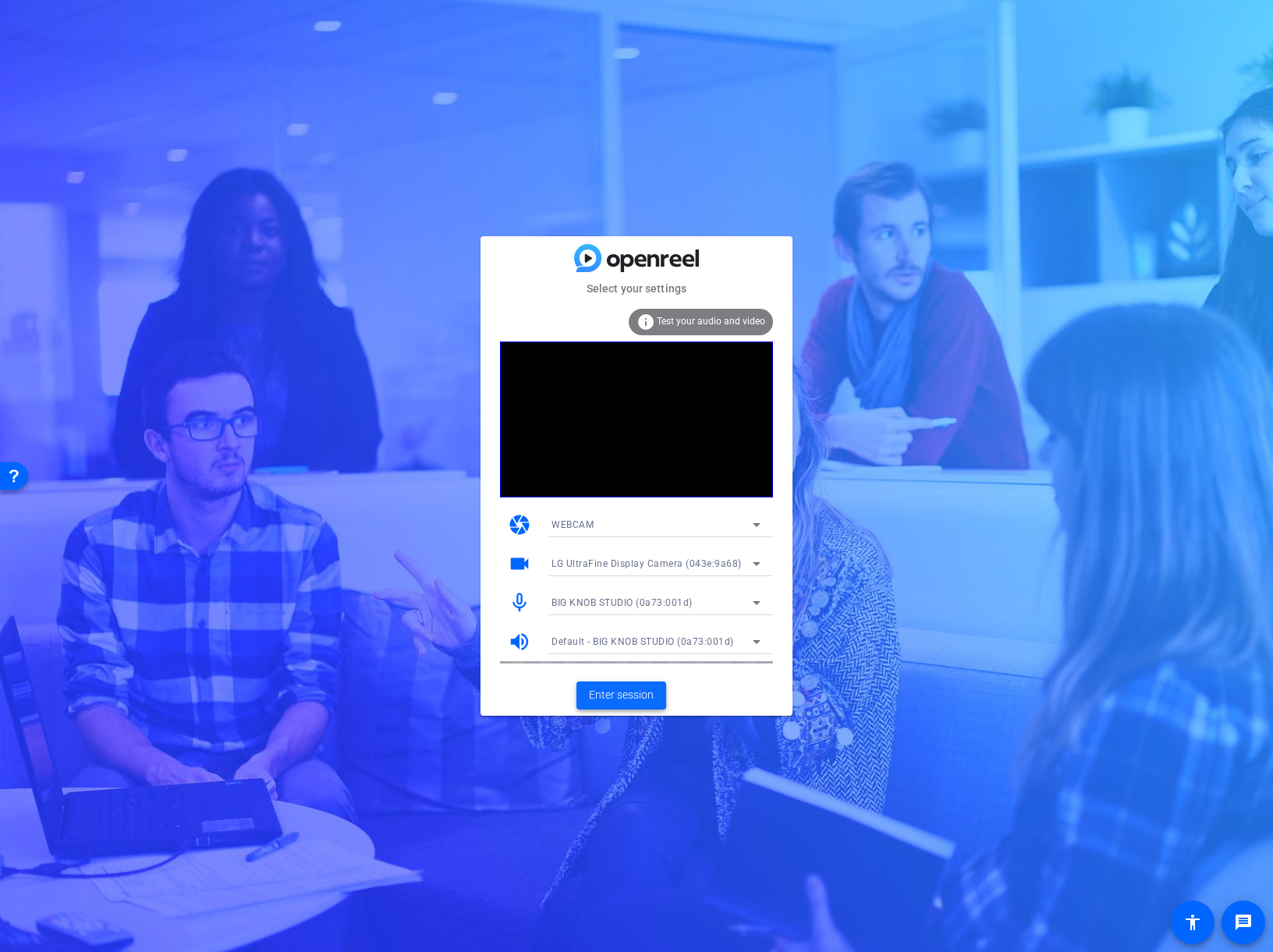
click at [636, 696] on span "Enter session" at bounding box center [621, 695] width 65 height 16
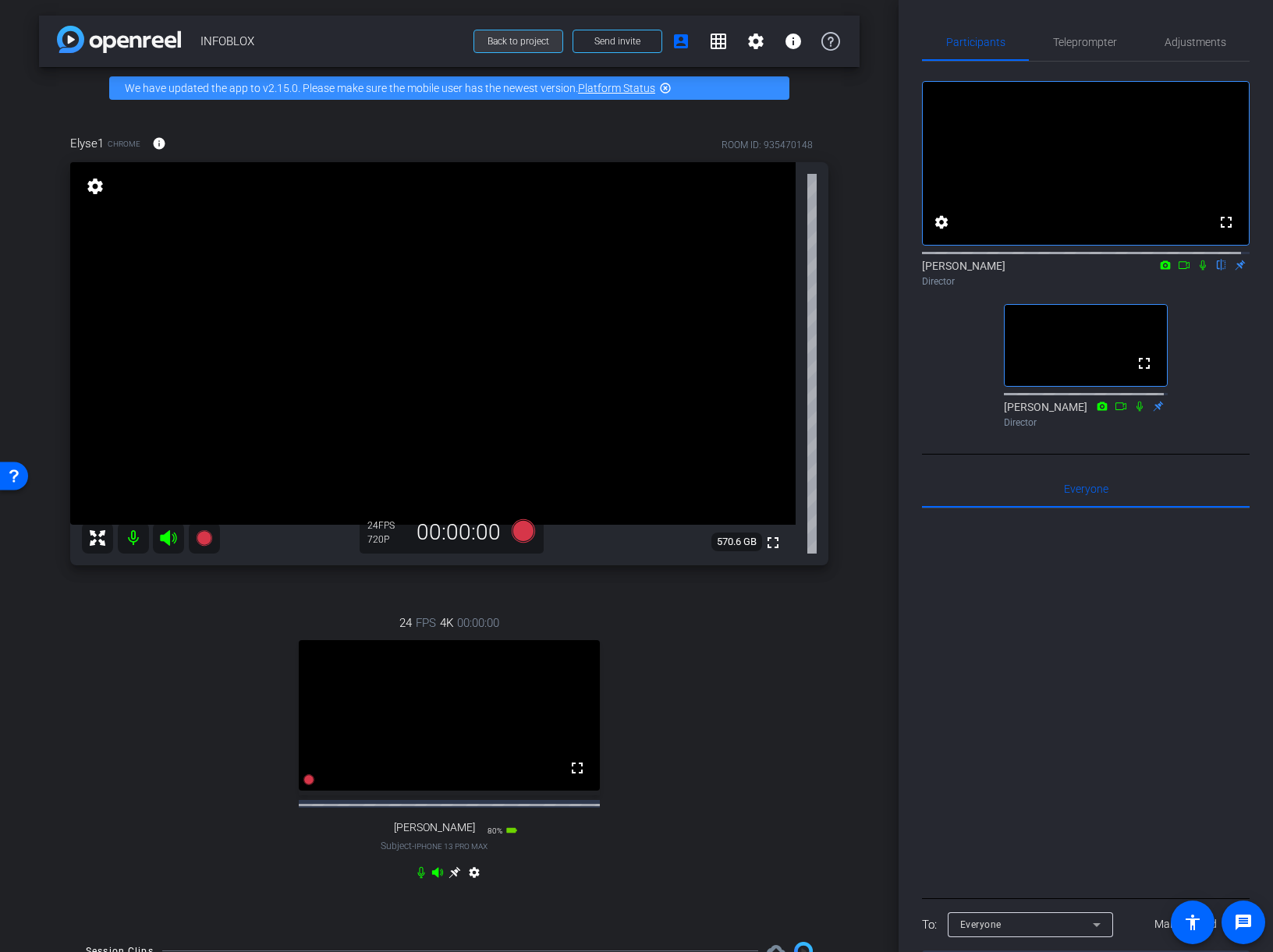
click at [522, 40] on span "Back to project" at bounding box center [517, 41] width 61 height 11
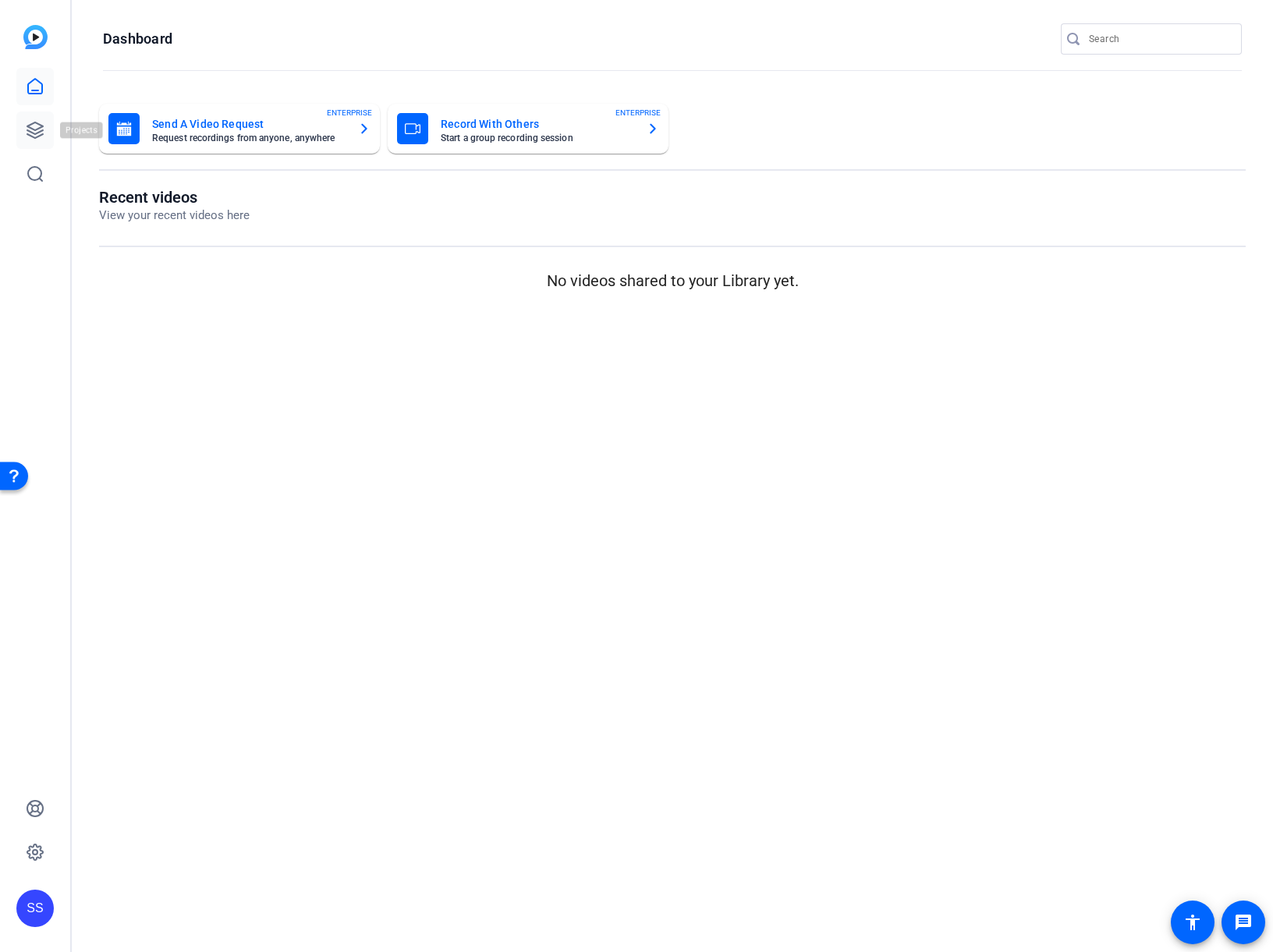
click at [33, 125] on icon at bounding box center [35, 130] width 18 height 18
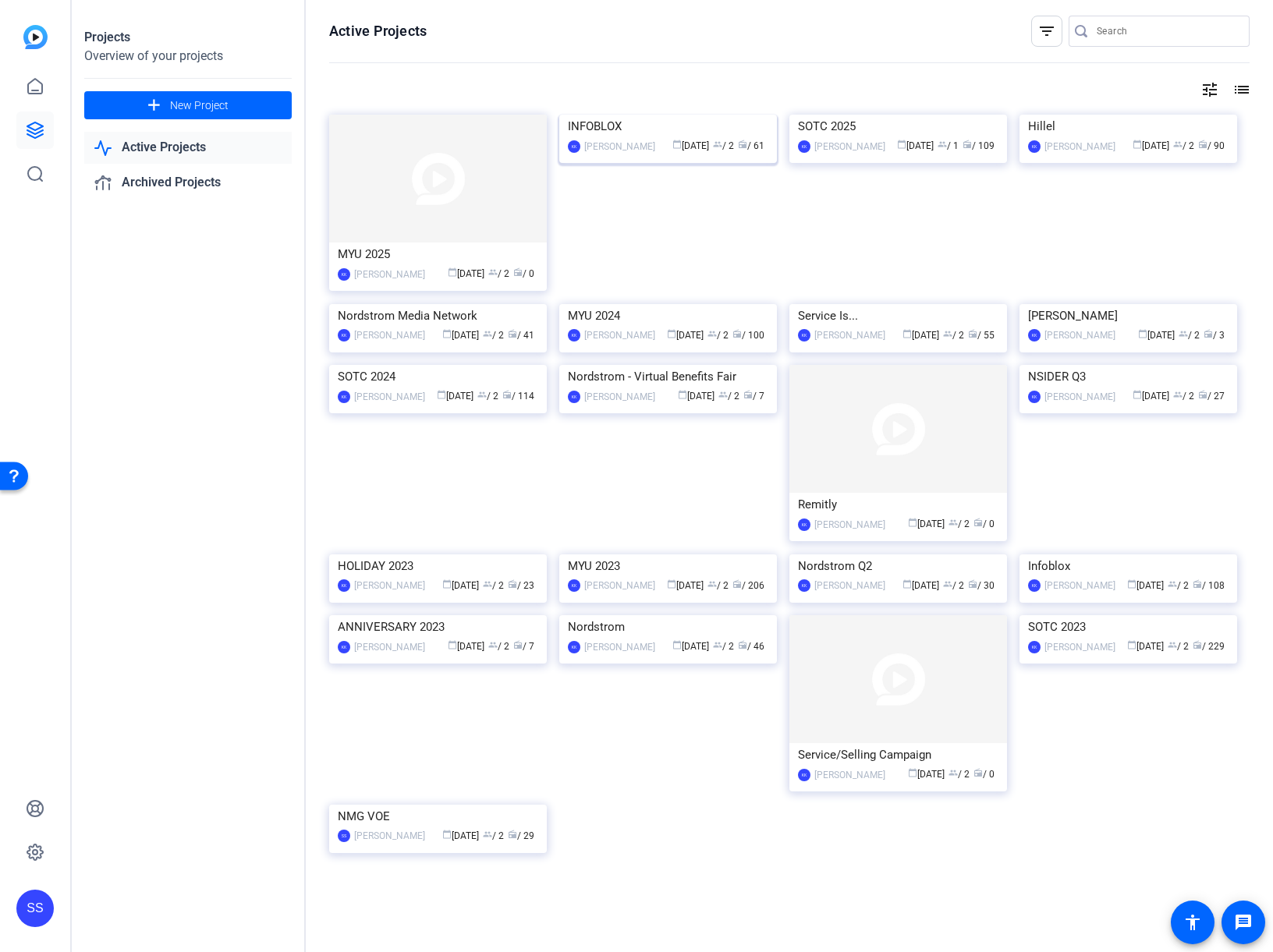
click at [656, 114] on img at bounding box center [669, 114] width 218 height 0
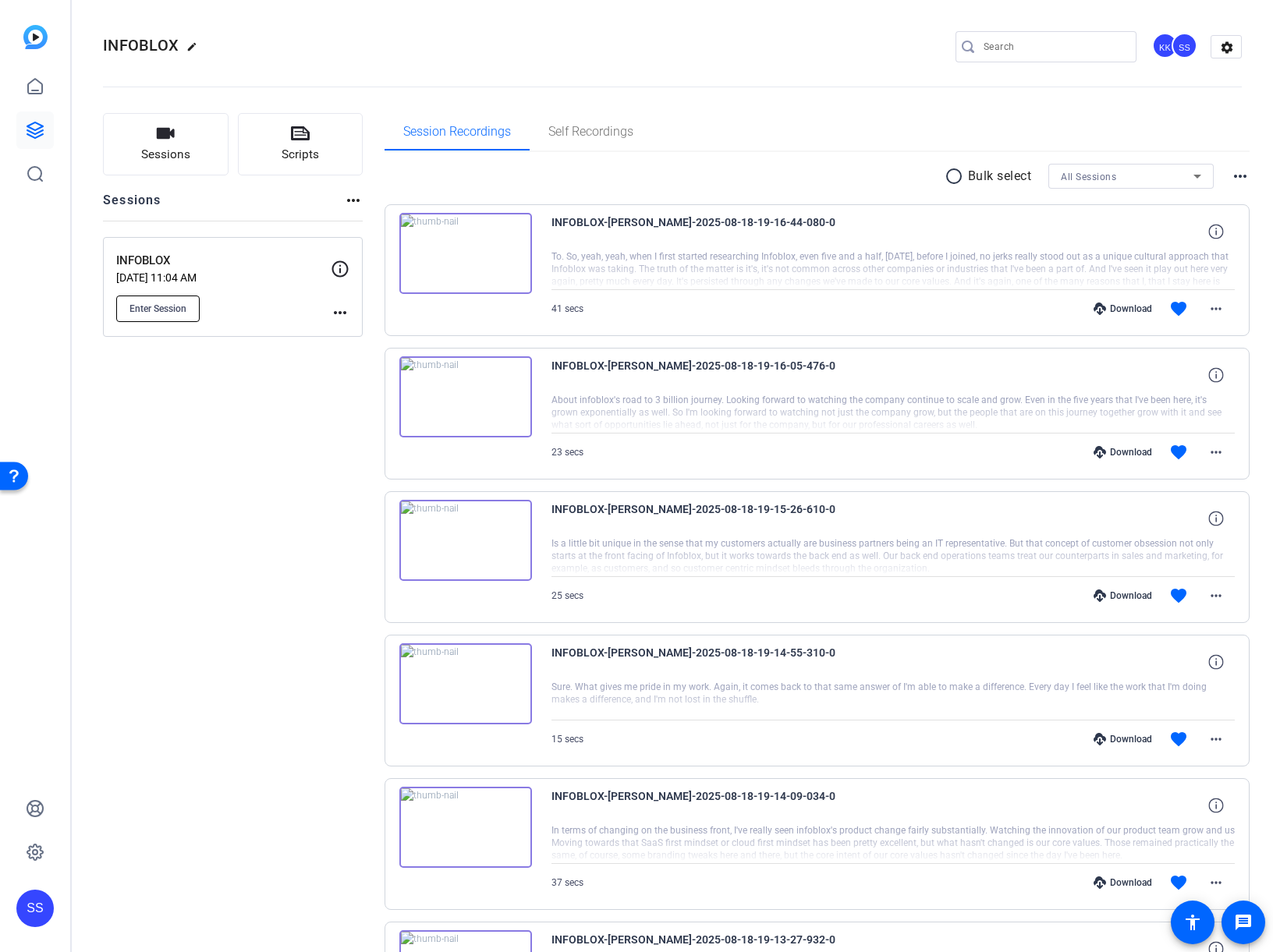
click at [160, 308] on span "Enter Session" at bounding box center [158, 308] width 57 height 13
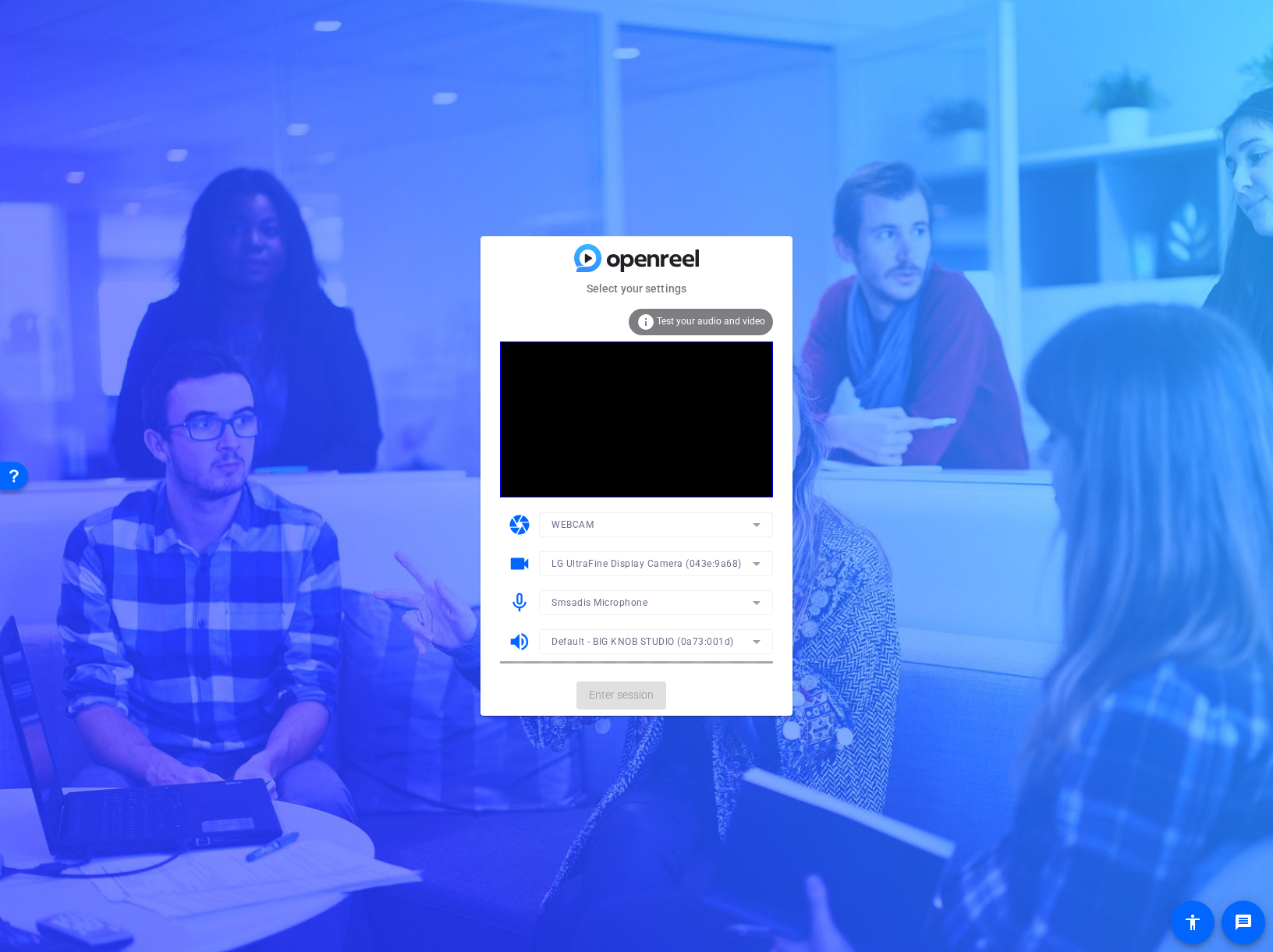
click at [620, 688] on mat-card-actions "Enter session" at bounding box center [636, 695] width 312 height 40
click at [700, 690] on mat-card-actions "Enter session" at bounding box center [636, 695] width 312 height 40
click at [701, 695] on mat-card-actions "Enter session" at bounding box center [636, 695] width 312 height 40
click at [713, 324] on span "Test your audio and video" at bounding box center [711, 321] width 108 height 11
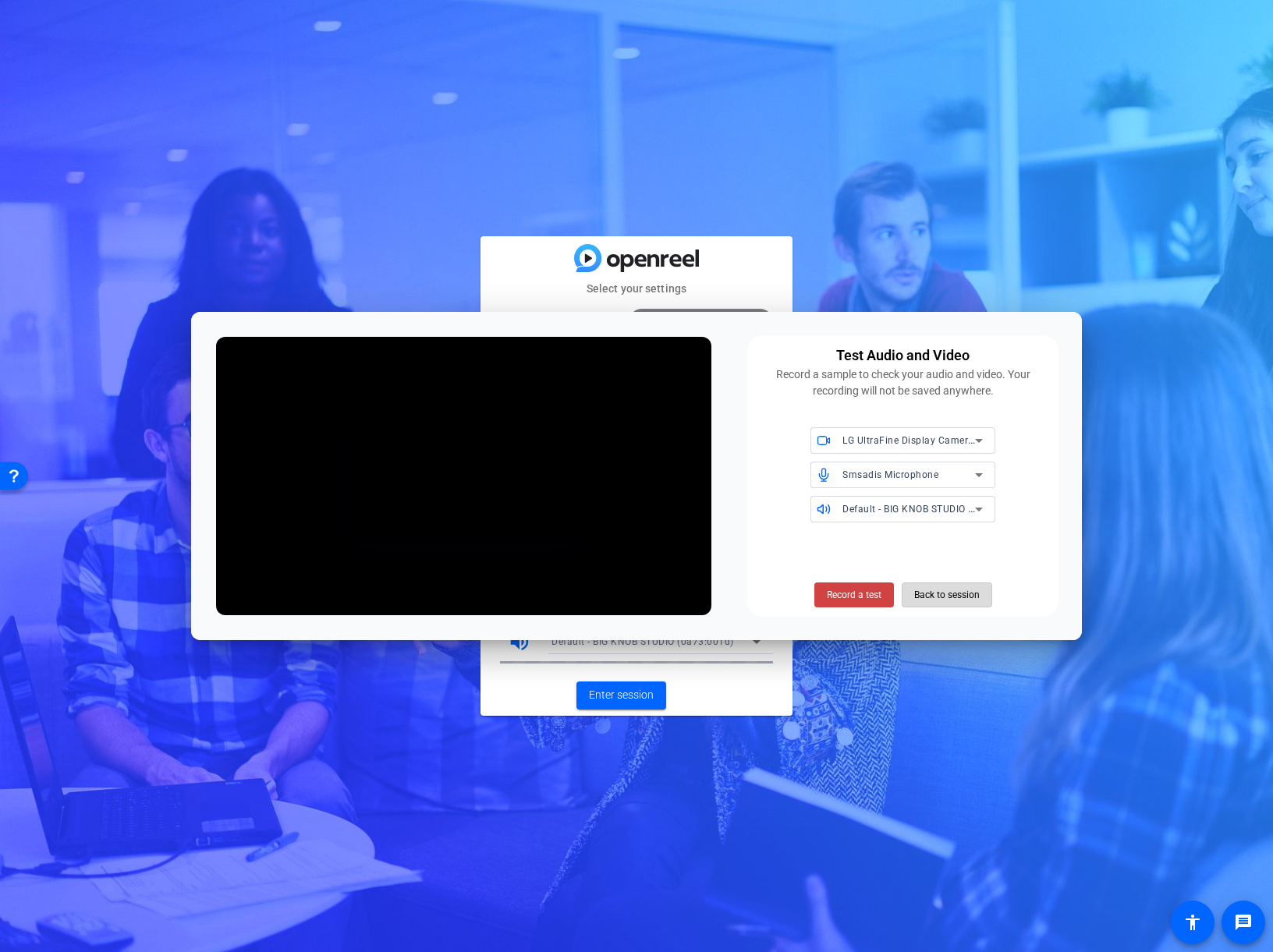
click at [948, 595] on span "Back to session" at bounding box center [947, 595] width 66 height 29
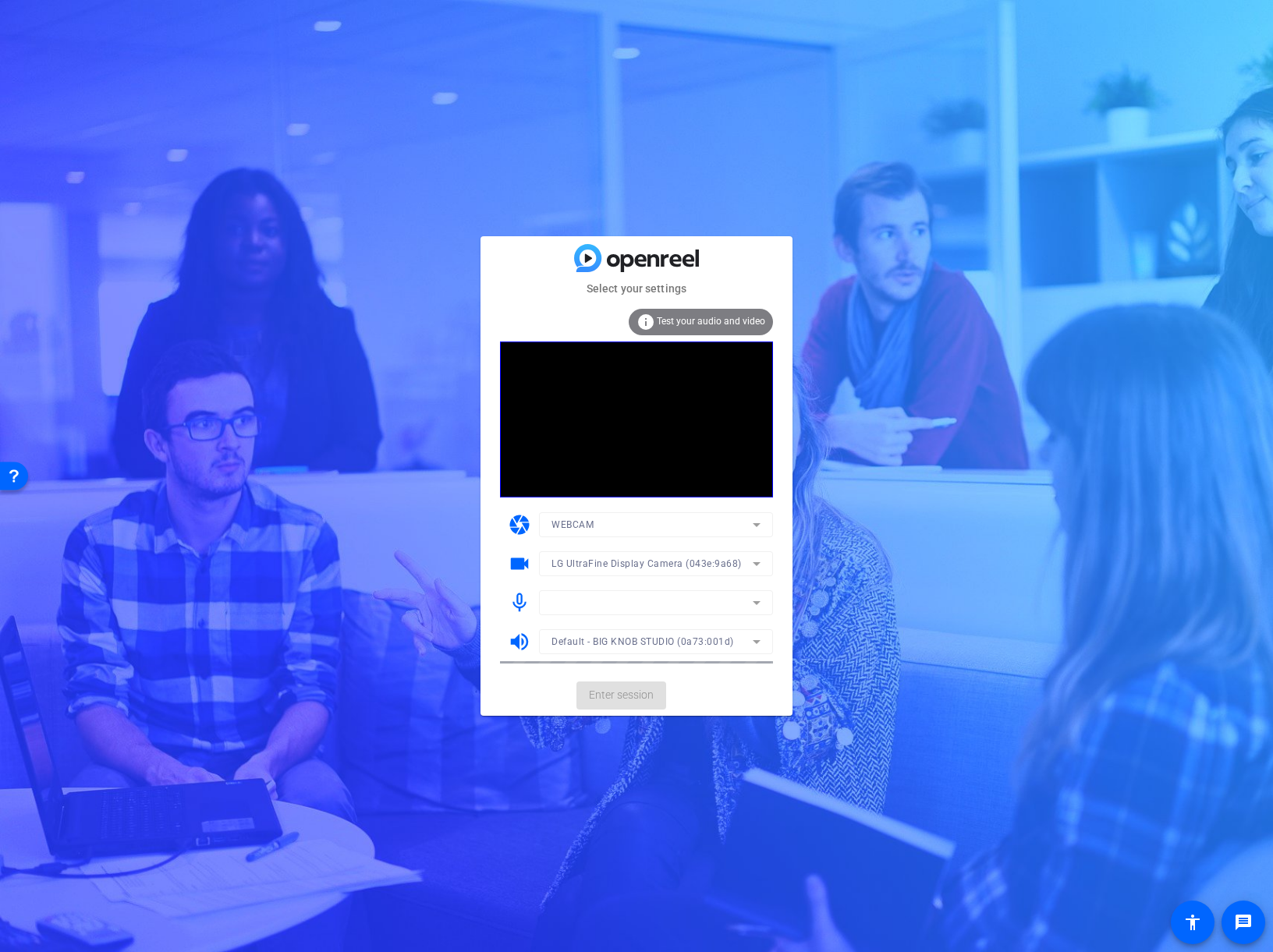
click at [676, 604] on mat-form-field at bounding box center [655, 602] width 234 height 25
drag, startPoint x: 681, startPoint y: 691, endPoint x: 693, endPoint y: 664, distance: 29.5
click at [681, 691] on mat-card-actions "Enter session" at bounding box center [636, 695] width 312 height 40
click at [634, 693] on span "Enter session" at bounding box center [621, 695] width 65 height 16
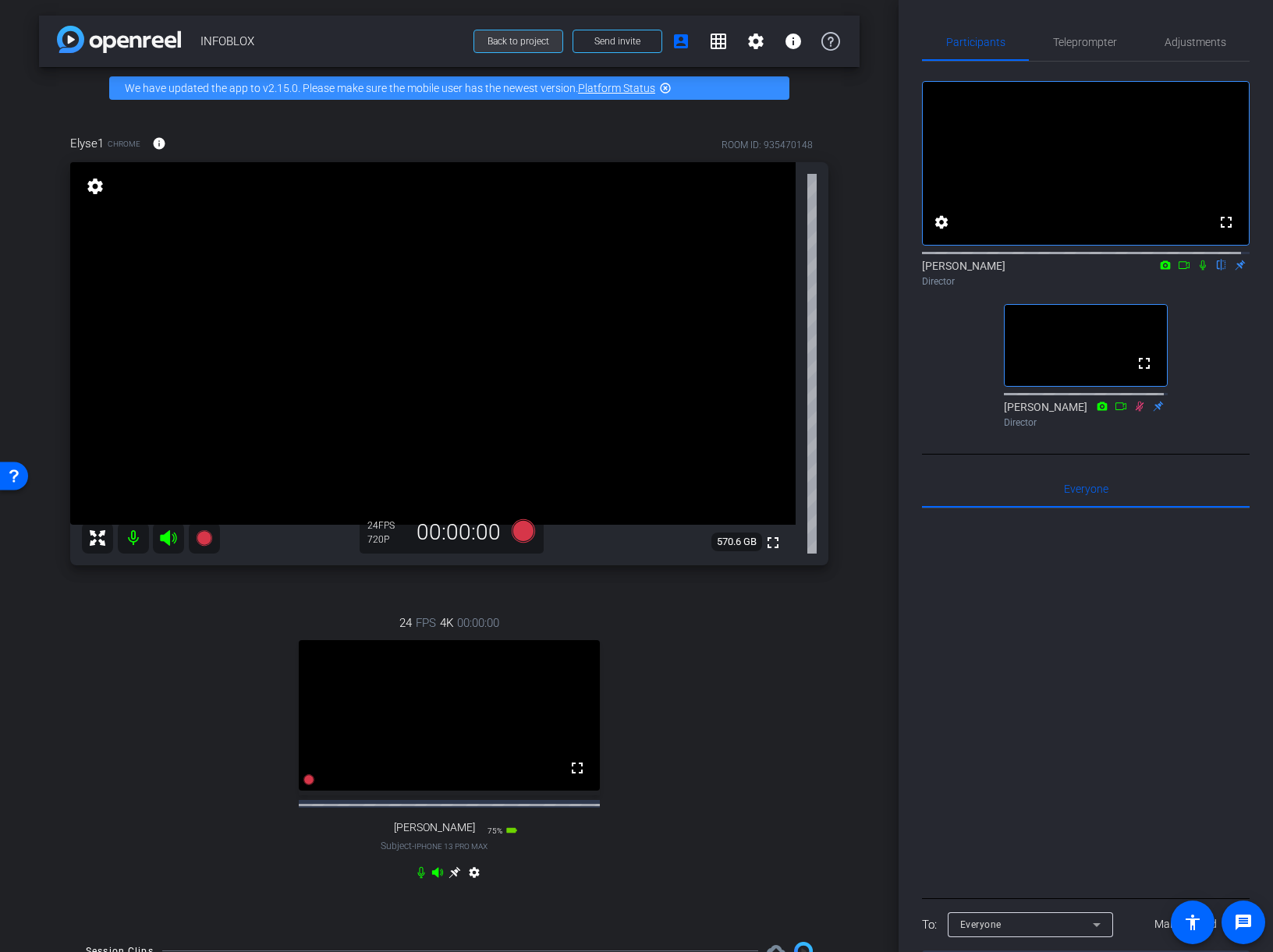
click at [510, 38] on span "Back to project" at bounding box center [517, 41] width 61 height 11
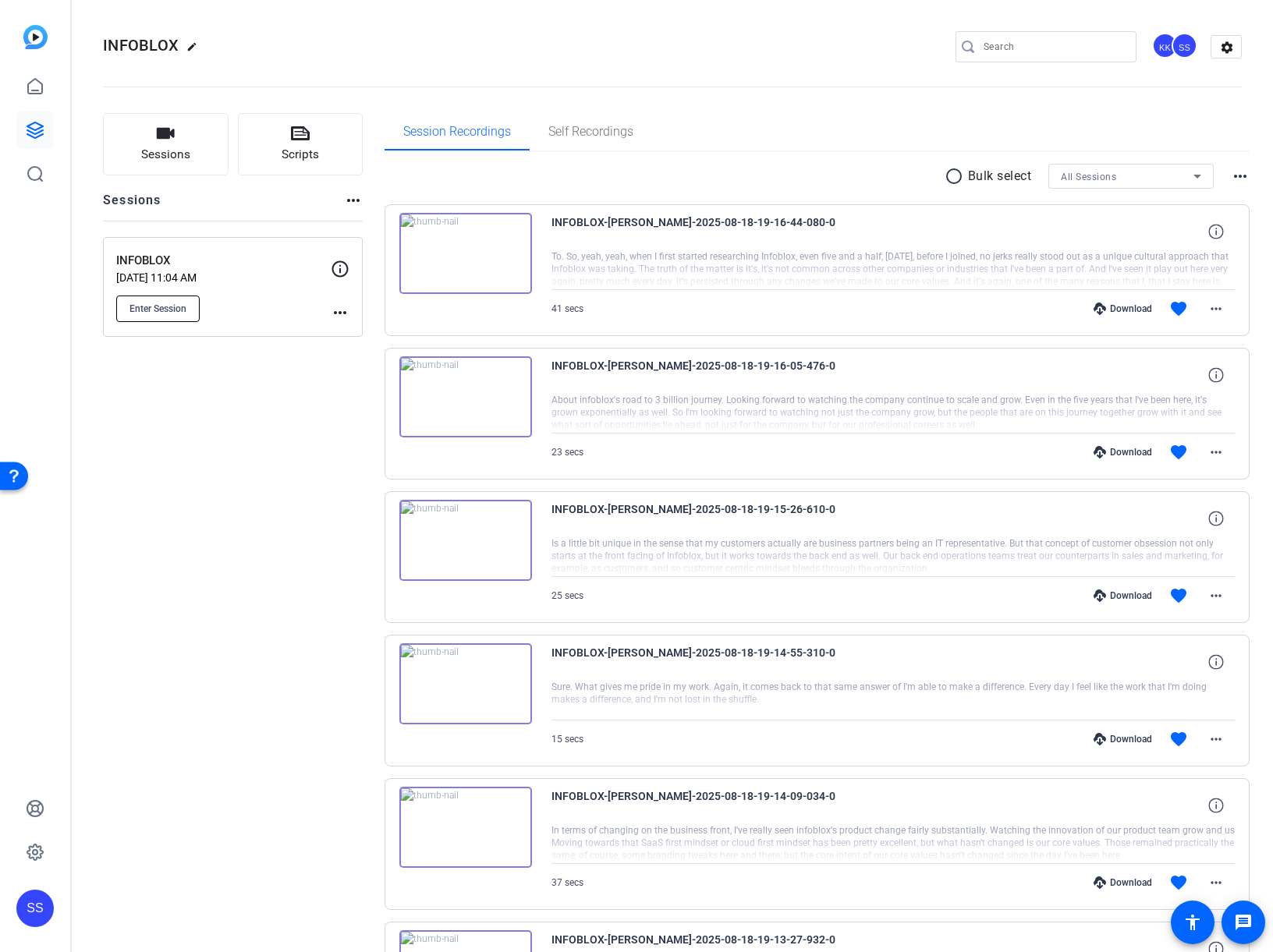
click at [168, 305] on span "Enter Session" at bounding box center [158, 308] width 57 height 13
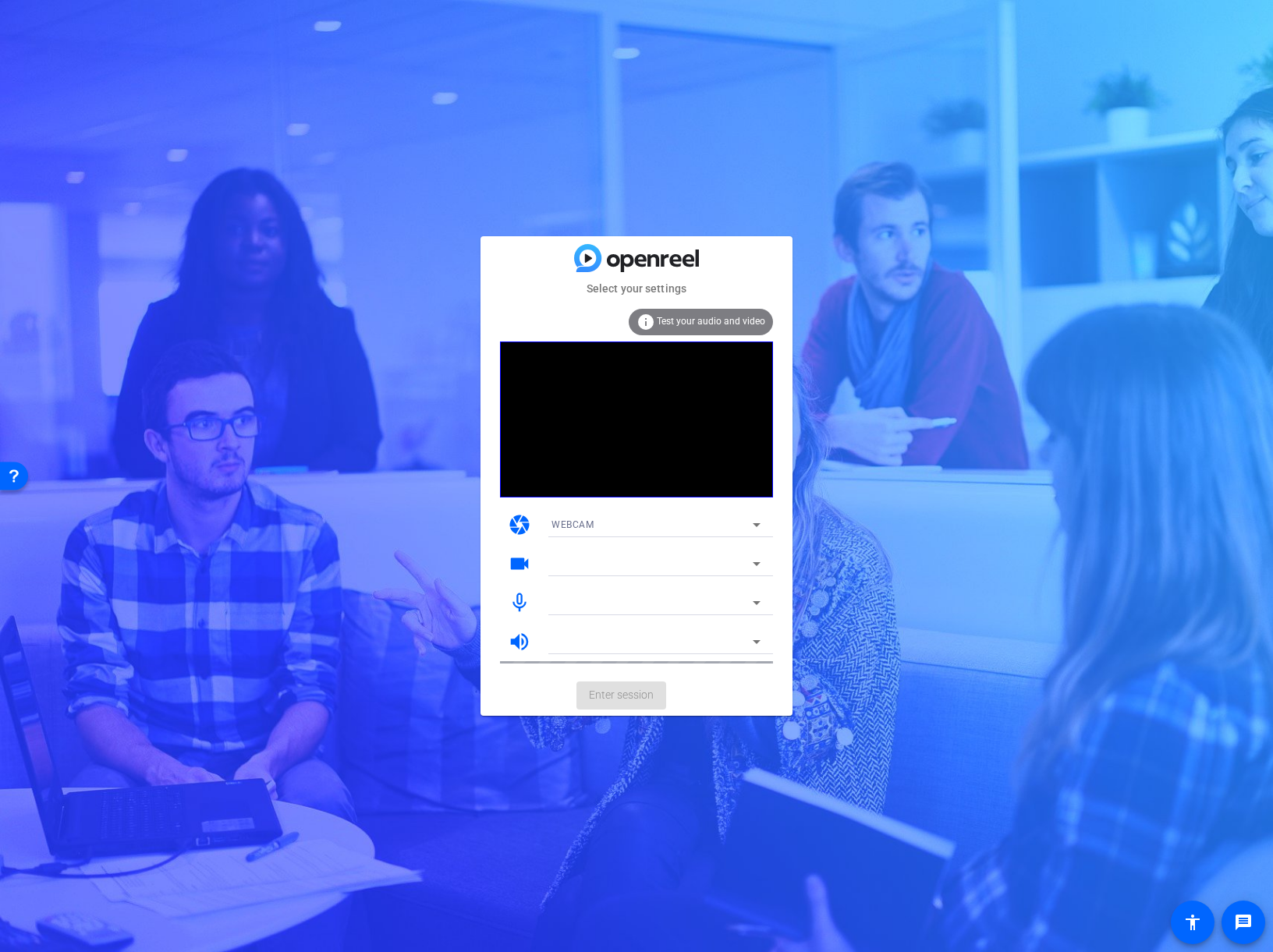
click at [758, 563] on mat-form-field at bounding box center [655, 563] width 234 height 25
click at [755, 640] on mat-form-field "Default - BIG KNOB STUDIO (0a73:001d)" at bounding box center [655, 641] width 234 height 25
click at [688, 638] on mat-form-field "Default - BIG KNOB STUDIO (0a73:001d)" at bounding box center [655, 641] width 234 height 25
click at [687, 606] on mat-form-field "Smsadis Microphone" at bounding box center [655, 602] width 234 height 25
click at [752, 604] on mat-form-field "Smsadis Microphone" at bounding box center [655, 602] width 234 height 25
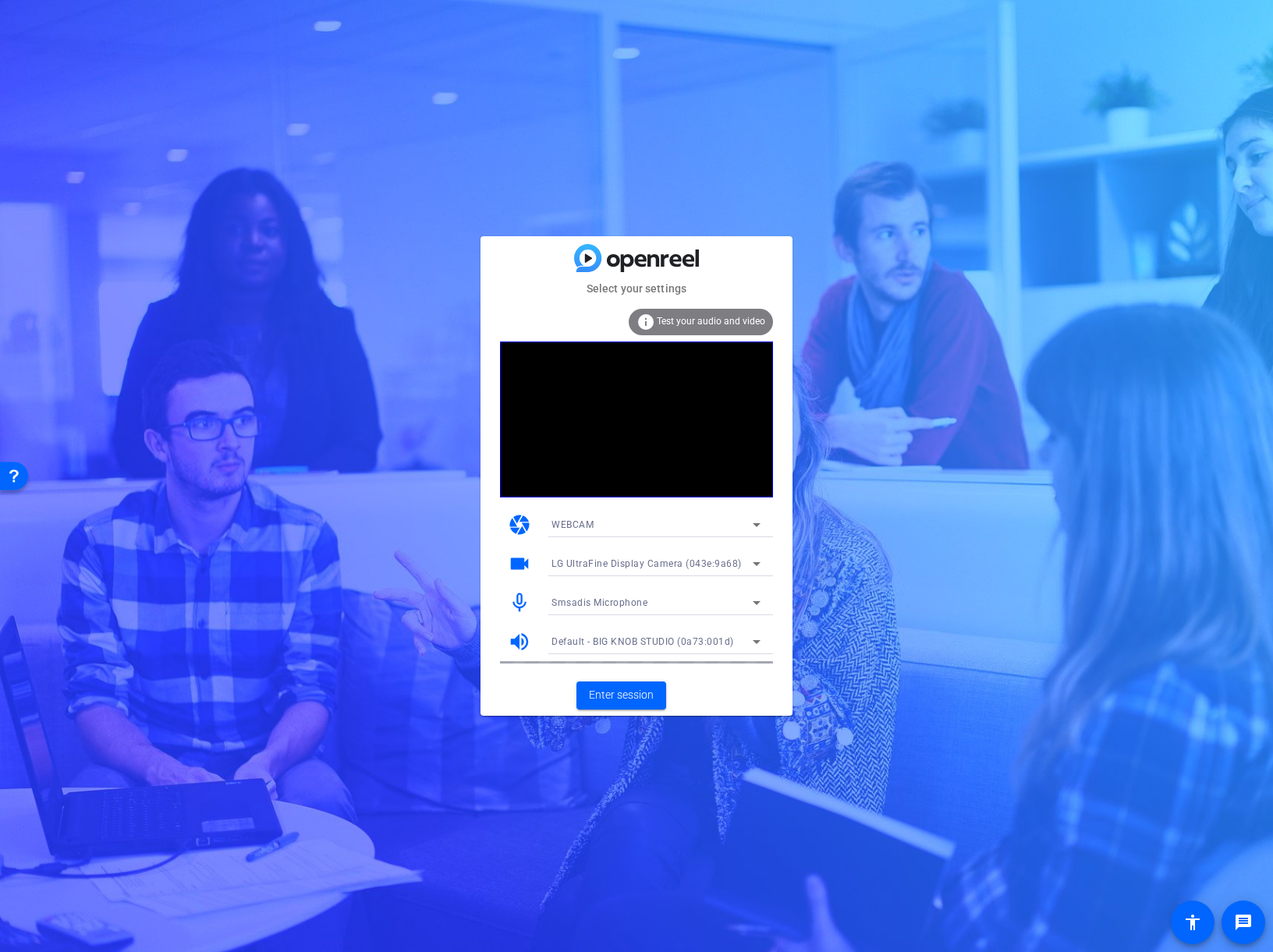
click at [741, 552] on div "LG UltraFine Display Camera (043e:9a68)" at bounding box center [656, 563] width 209 height 25
click at [696, 614] on span "Studio Display Camera (15bc:0000)" at bounding box center [631, 620] width 160 height 18
click at [741, 565] on div "Studio Display Camera (15bc:0000)" at bounding box center [652, 563] width 201 height 19
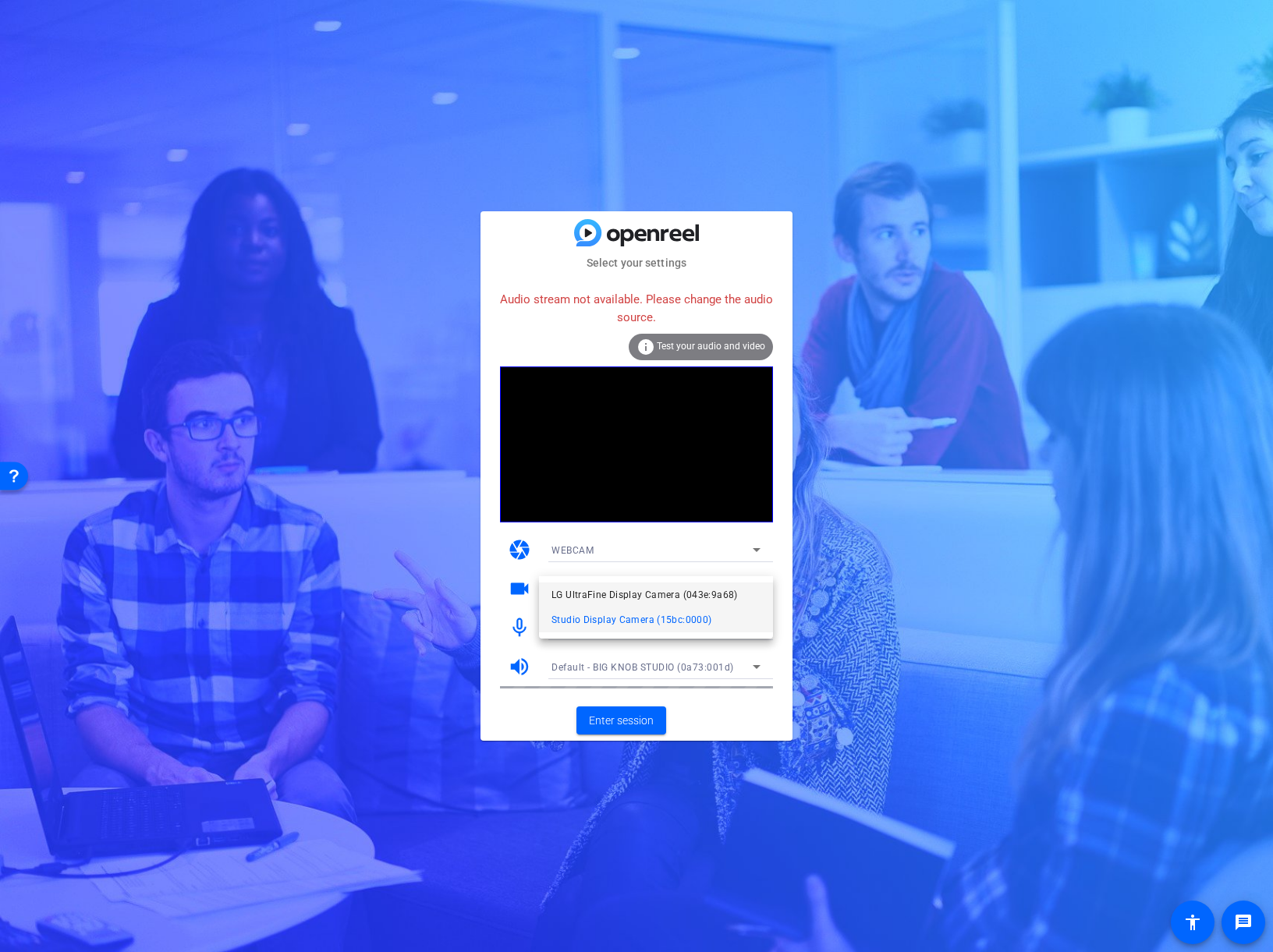
click at [704, 596] on span "LG UltraFine Display Camera (043e:9a68)" at bounding box center [645, 594] width 187 height 18
click at [651, 629] on mat-form-field "Smsadis Microphone" at bounding box center [655, 627] width 234 height 25
click at [754, 622] on icon at bounding box center [756, 627] width 18 height 18
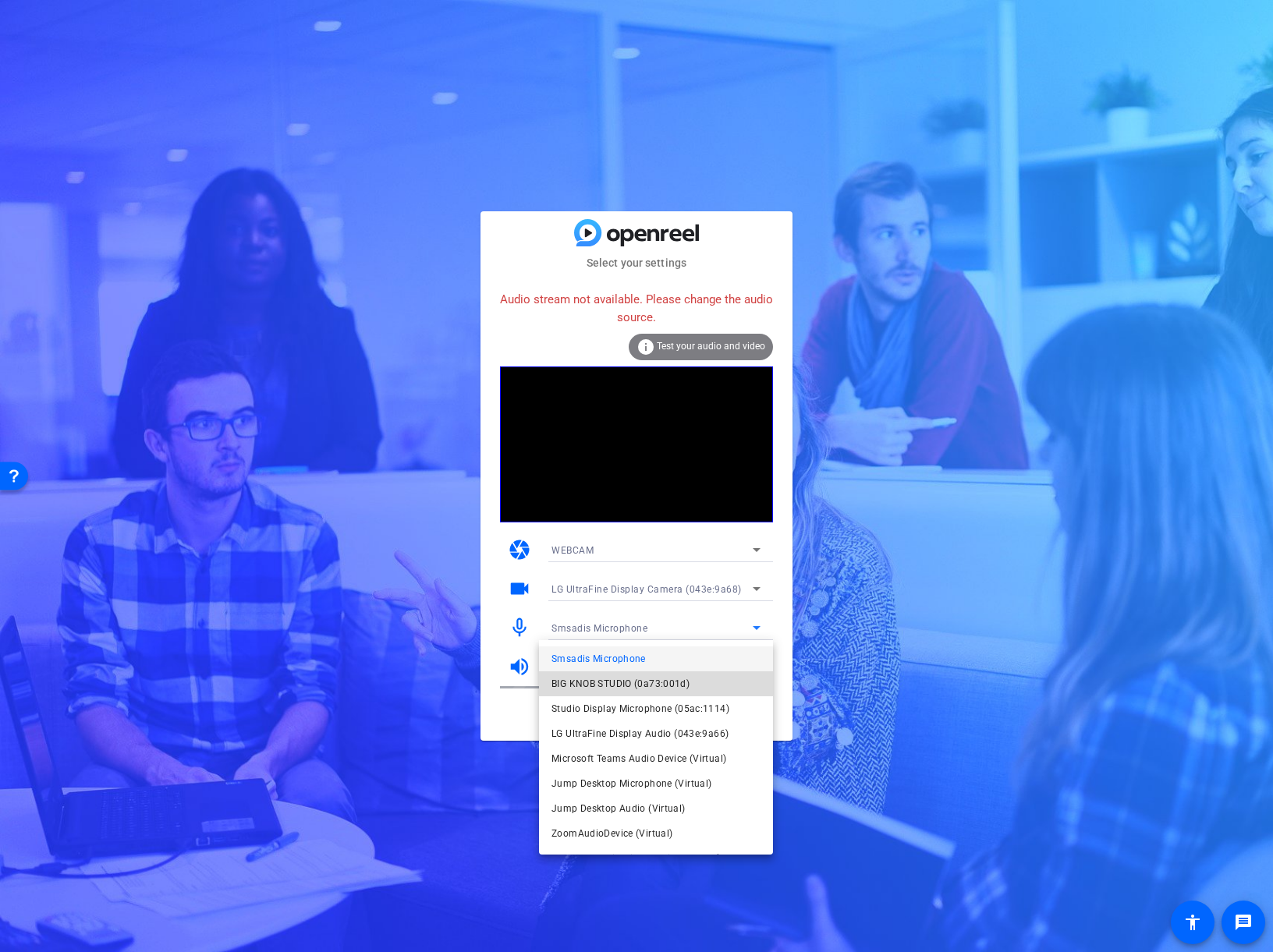
click at [683, 681] on span "BIG KNOB STUDIO (0a73:001d)" at bounding box center [620, 684] width 138 height 18
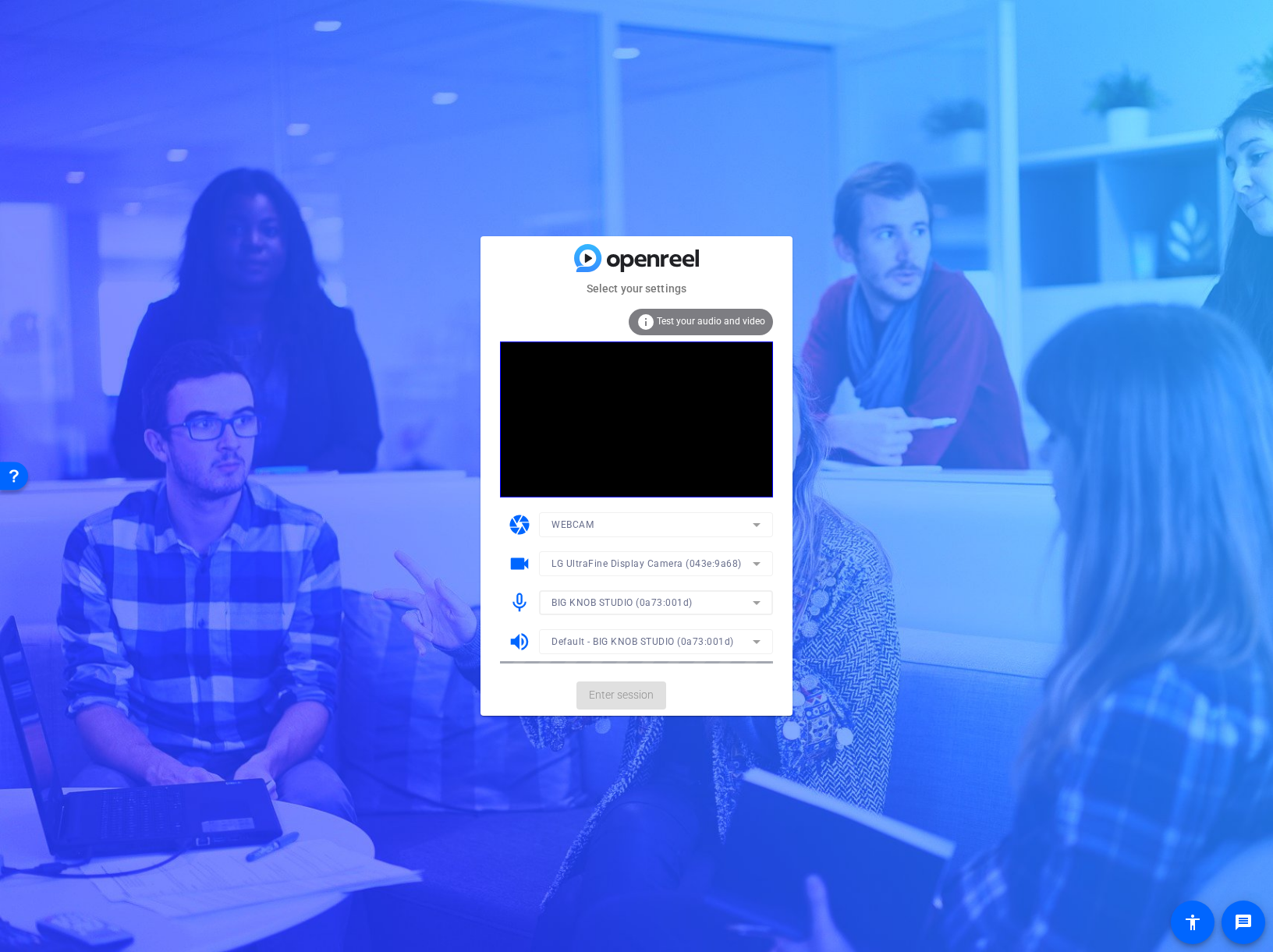
click at [685, 694] on mat-card-actions "Enter session" at bounding box center [636, 695] width 312 height 40
click at [646, 697] on span "Enter session" at bounding box center [621, 695] width 65 height 16
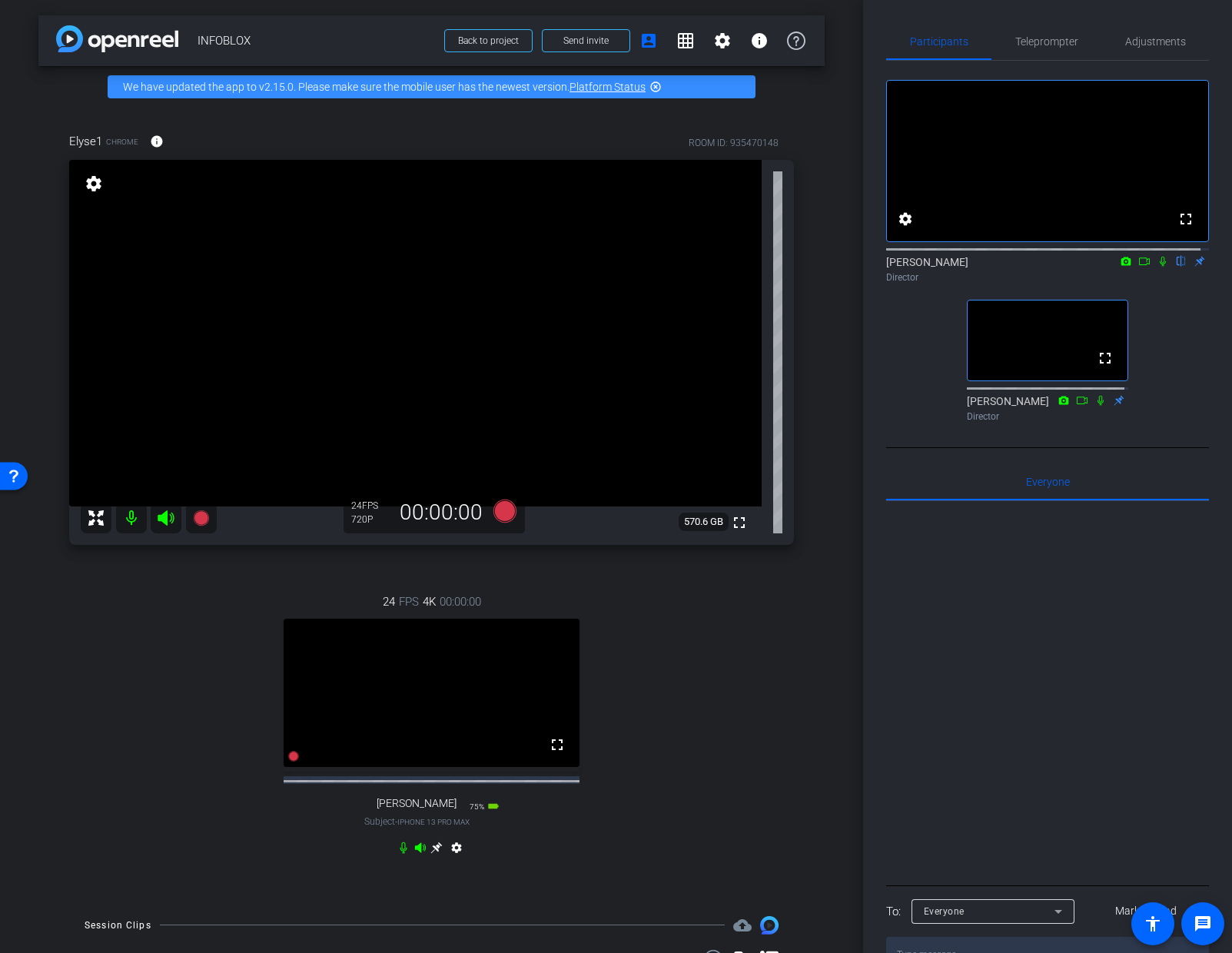
click at [434, 853] on icon at bounding box center [437, 847] width 12 height 12
